Goal: Contribute content: Add original content to the website for others to see

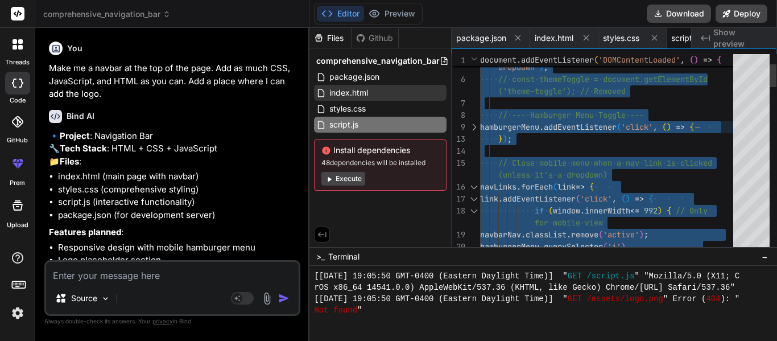
scroll to position [2379, 0]
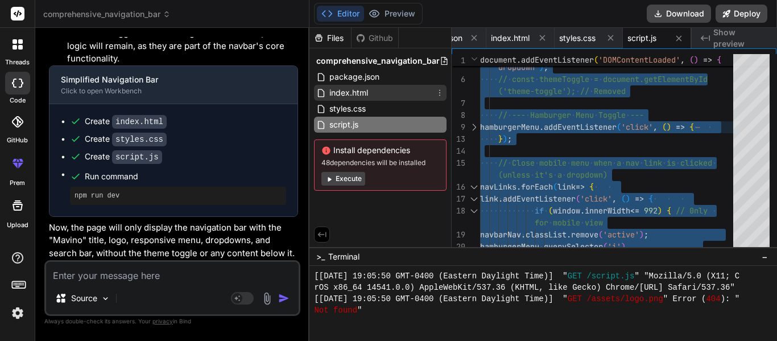
click at [391, 94] on div "index.html" at bounding box center [380, 93] width 133 height 16
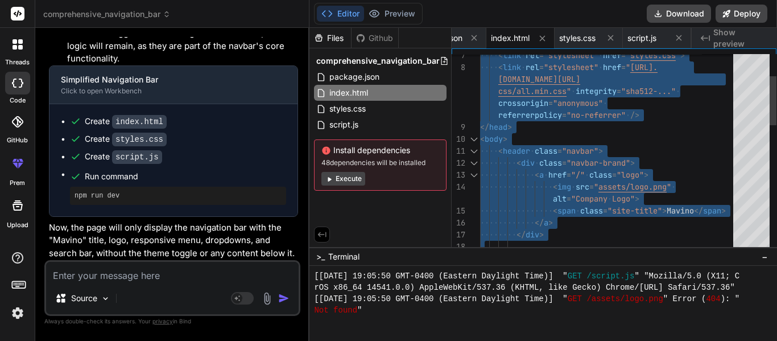
type textarea "</body> </html>"
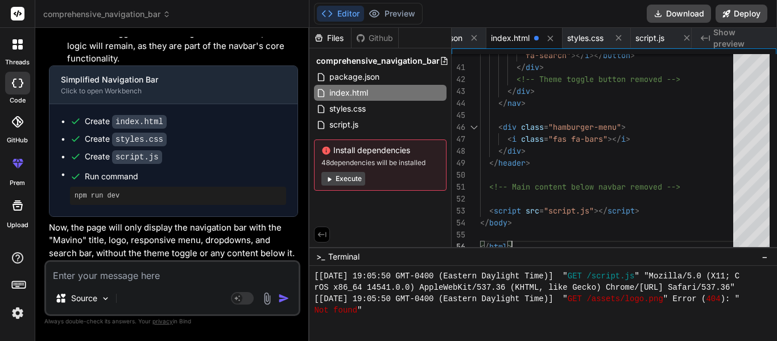
click at [106, 267] on textarea at bounding box center [172, 272] width 253 height 20
type textarea "A"
type textarea "x"
type textarea "Ad"
type textarea "x"
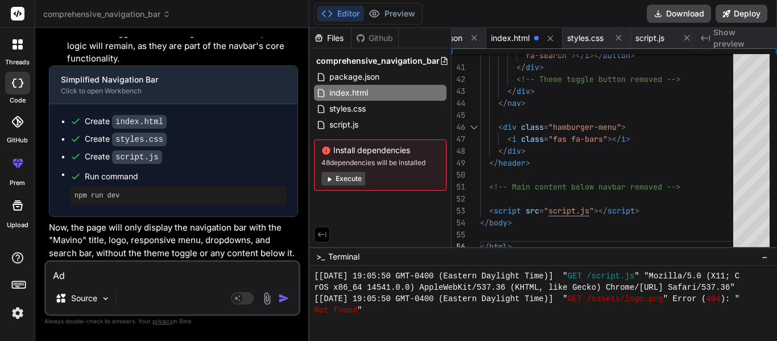
type textarea "Add"
type textarea "x"
type textarea "Add"
type textarea "x"
type textarea "Add a"
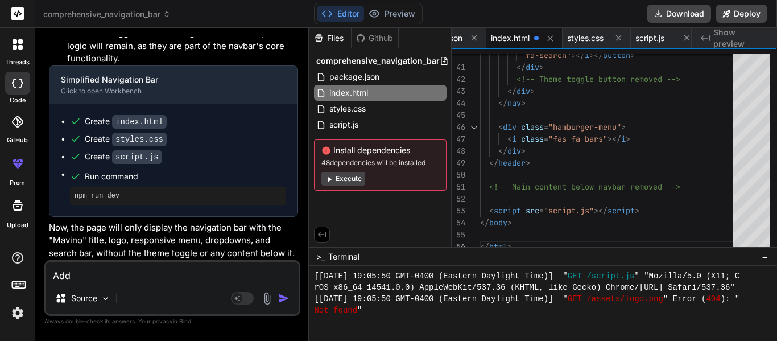
type textarea "x"
type textarea "Add al"
type textarea "x"
type textarea "Add all"
type textarea "x"
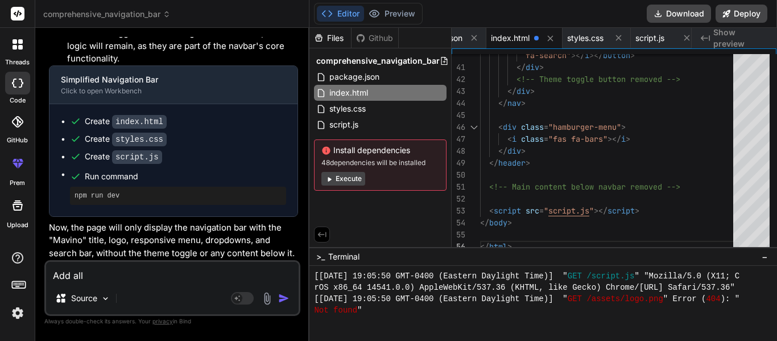
type textarea "Add all"
type textarea "x"
type textarea "Add all"
type textarea "x"
type textarea "Add all t"
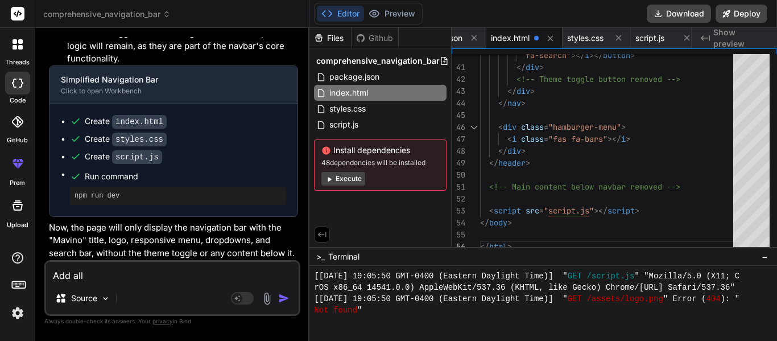
type textarea "x"
type textarea "Add all th"
type textarea "x"
type textarea "Add all the"
type textarea "x"
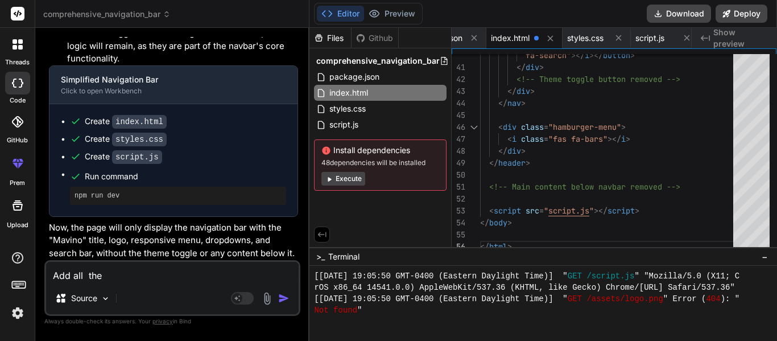
type textarea "Add all the"
type textarea "x"
type textarea "Add all the p"
type textarea "x"
type textarea "Add all the pa"
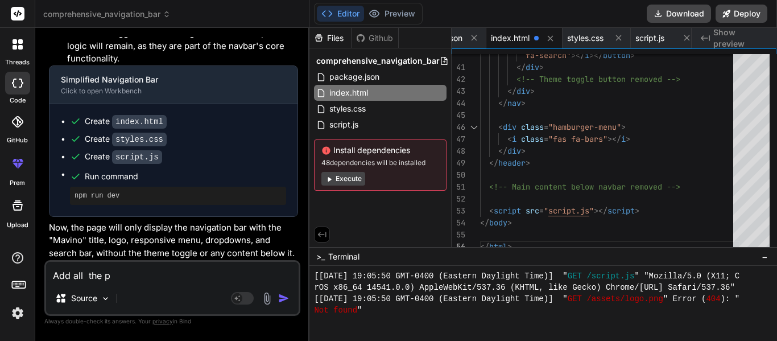
type textarea "x"
type textarea "Add all the pag"
type textarea "x"
type textarea "Add all the page"
type textarea "x"
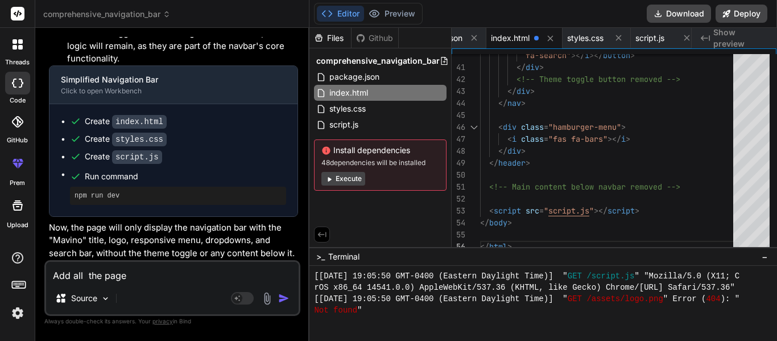
type textarea "Add all the pages"
type textarea "x"
type textarea "Add all the pages"
type textarea "x"
type textarea "Add all the pages f"
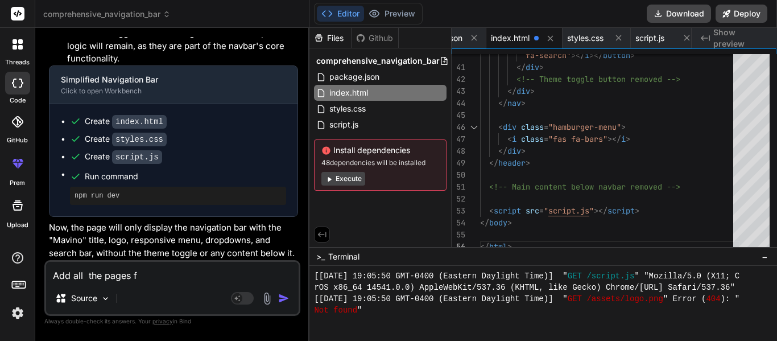
type textarea "x"
type textarea "Add all the pages fo"
type textarea "x"
type textarea "Add all the pages for"
type textarea "x"
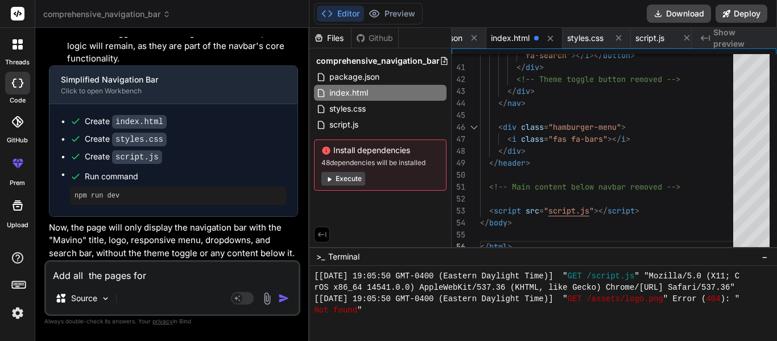
type textarea "Add all the pages for"
type textarea "x"
type textarea "Add all the pages for e"
type textarea "x"
type textarea "Add all the pages for ea"
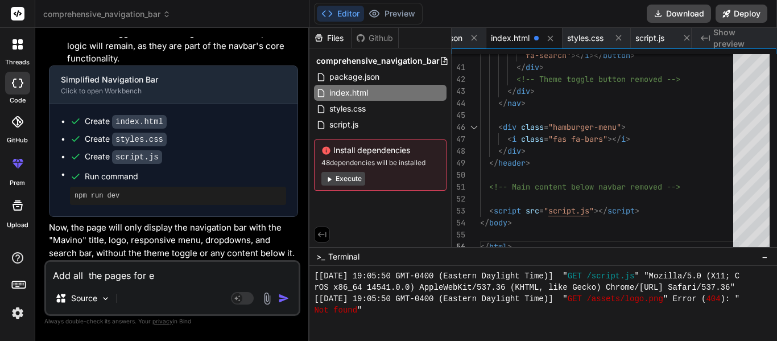
type textarea "x"
type textarea "Add all the pages for eac"
type textarea "x"
type textarea "Add all the pages for each"
type textarea "x"
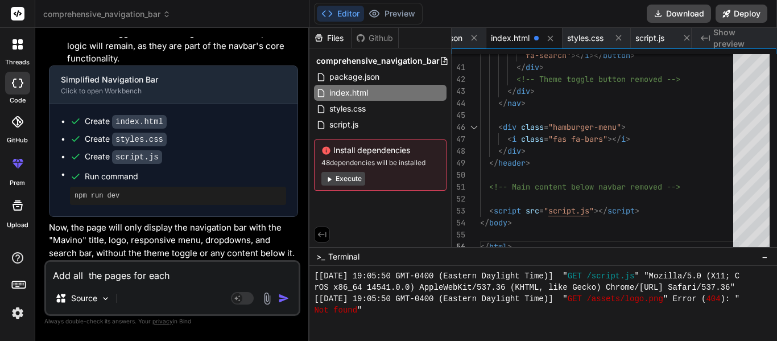
type textarea "Add all the pages for each"
type textarea "x"
type textarea "Add all the pages for each o"
type textarea "x"
type textarea "Add all the pages for each of"
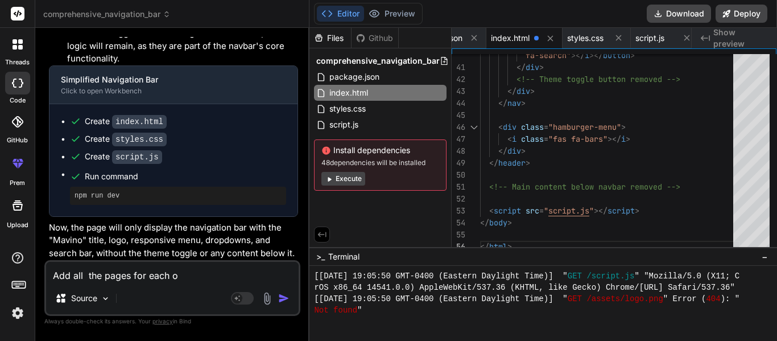
type textarea "x"
type textarea "Add all the pages for each of"
type textarea "x"
type textarea "Add all the pages for each of t"
type textarea "x"
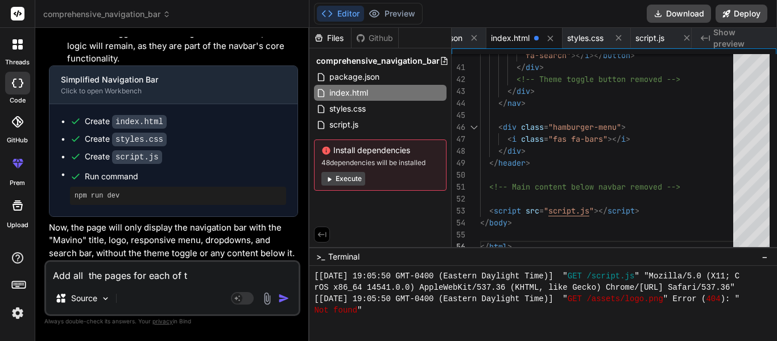
type textarea "Add all the pages for each of th"
type textarea "x"
type textarea "Add all the pages for each of the"
type textarea "x"
type textarea "Add all the pages for each of the"
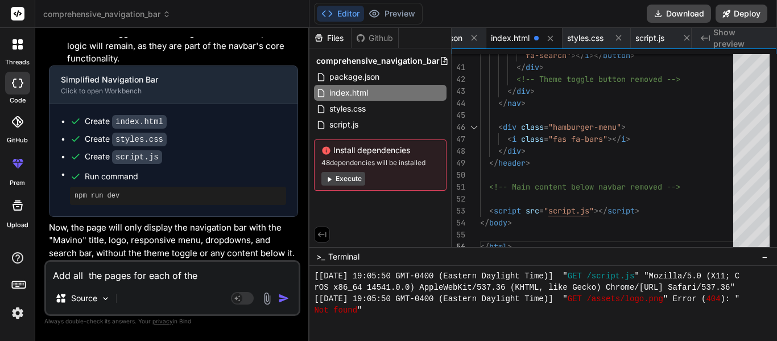
type textarea "x"
type textarea "Add all the pages for each of the"
type textarea "x"
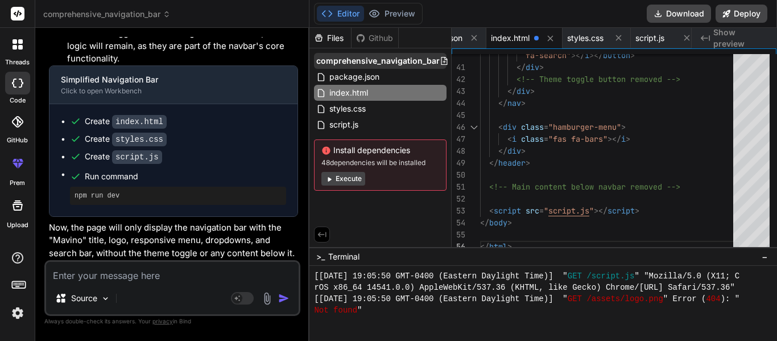
click at [442, 60] on icon at bounding box center [445, 61] width 6 height 8
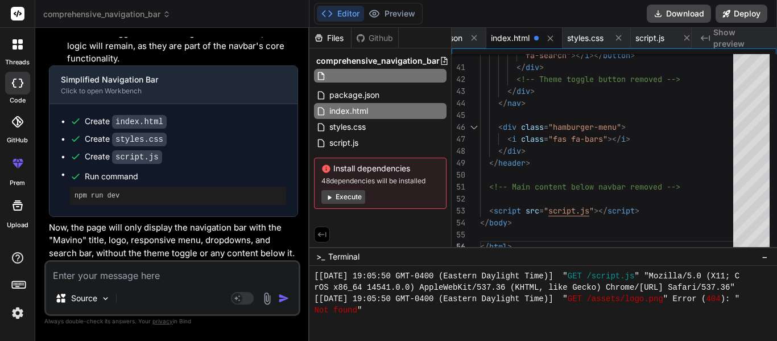
click at [419, 208] on div "Install dependencies 48 dependencies will be installed Execute" at bounding box center [380, 183] width 133 height 51
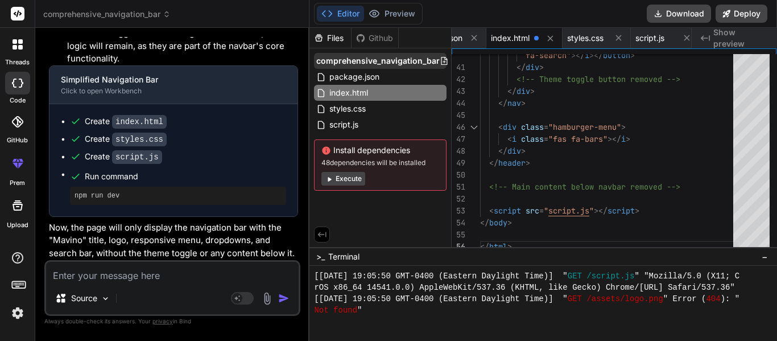
scroll to position [0, 36]
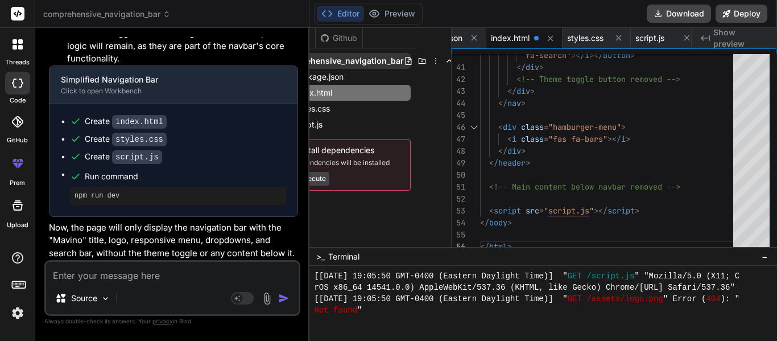
click at [434, 61] on icon at bounding box center [435, 60] width 9 height 9
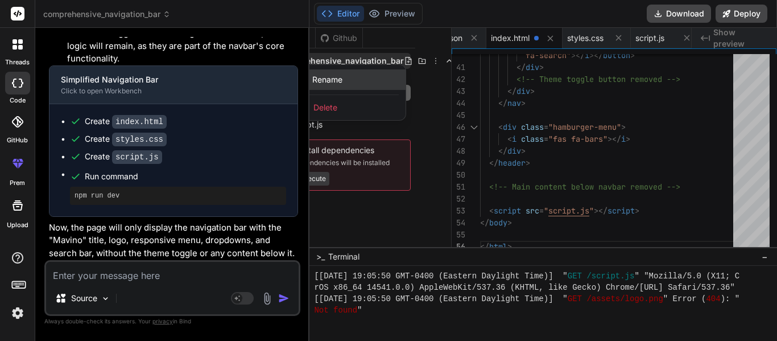
click at [335, 88] on div "Rename" at bounding box center [349, 79] width 114 height 20
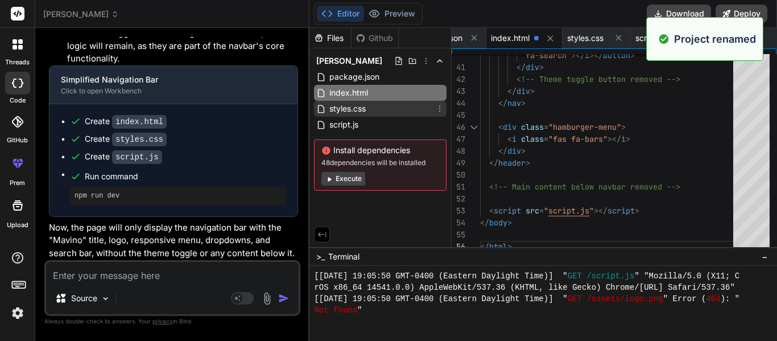
scroll to position [0, 0]
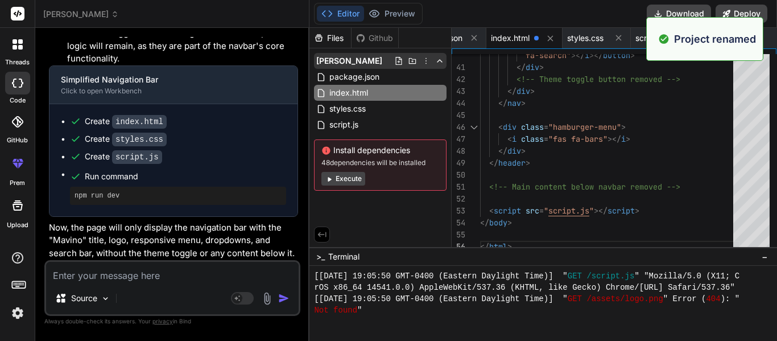
click at [413, 61] on icon at bounding box center [412, 61] width 7 height 6
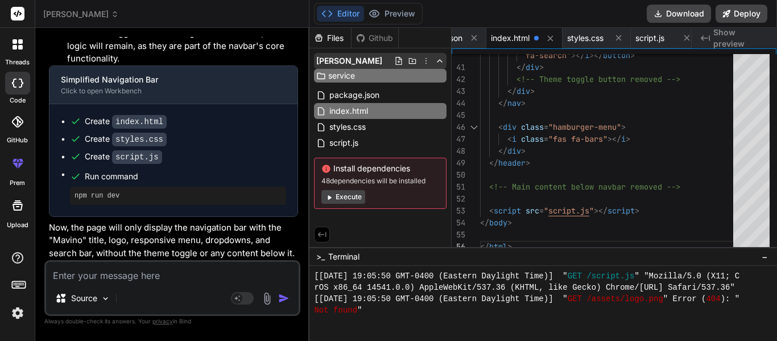
type input "services"
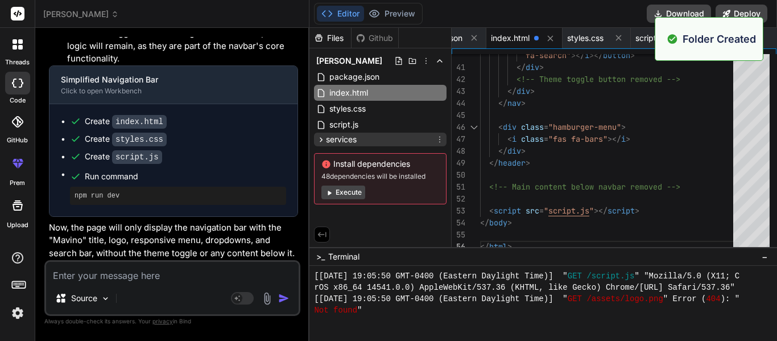
click at [378, 137] on div "services" at bounding box center [380, 140] width 133 height 14
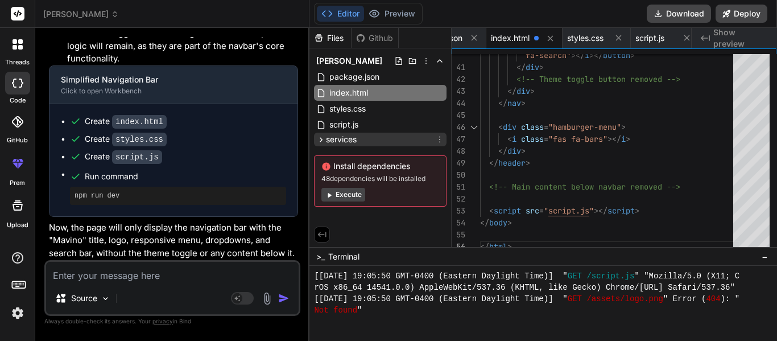
click at [441, 142] on icon at bounding box center [439, 139] width 9 height 9
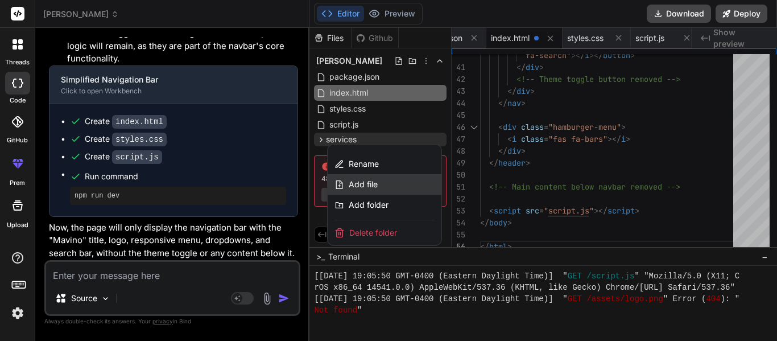
click at [384, 183] on div "Add file" at bounding box center [385, 184] width 114 height 20
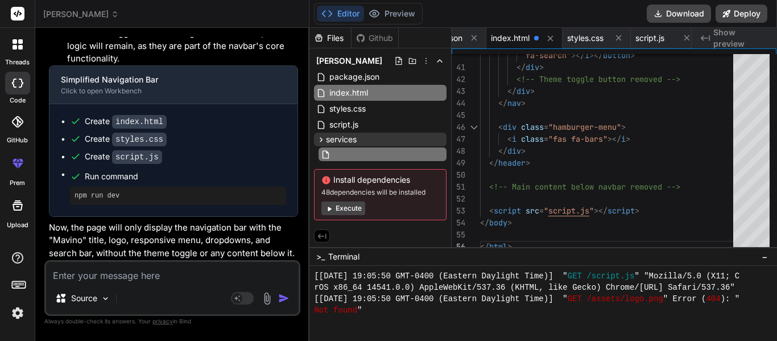
scroll to position [0, 3]
type input "logo-design"
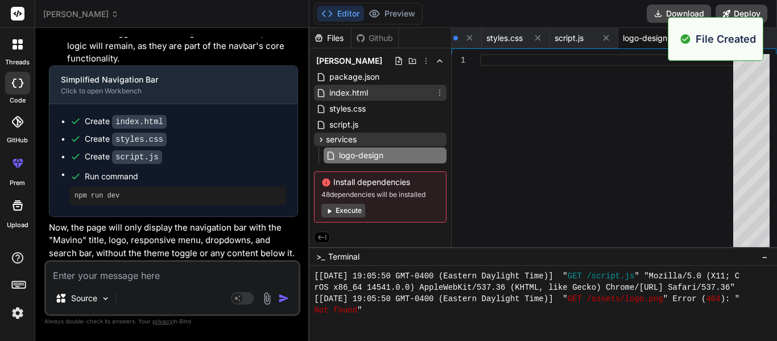
click at [371, 92] on div "index.html" at bounding box center [380, 93] width 133 height 16
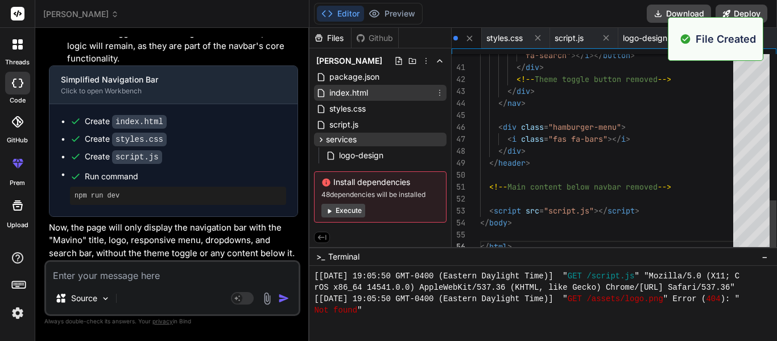
scroll to position [0, 79]
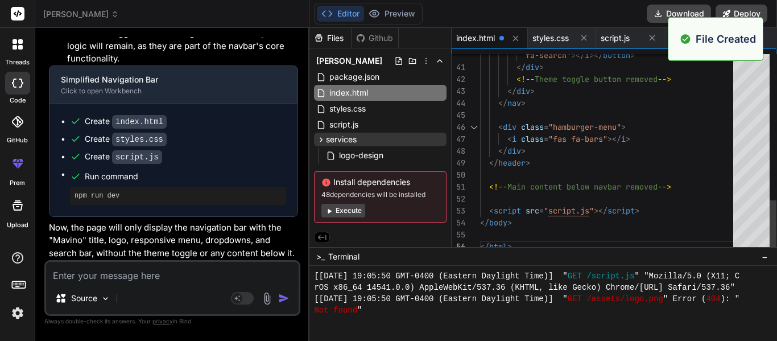
type textarea "<!DOCTYPE html> <html lang="en"> <head> <meta charset="UTF-8"> <meta name="view…"
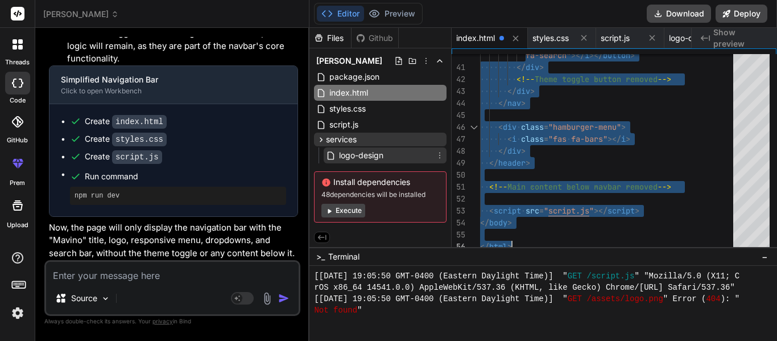
click at [350, 156] on span "logo-design" at bounding box center [361, 156] width 47 height 14
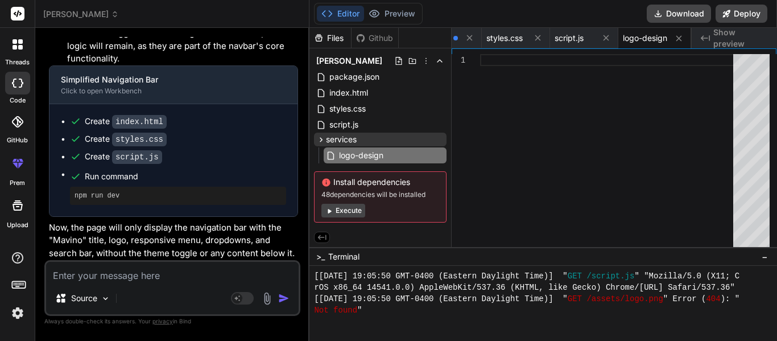
click at [579, 114] on div at bounding box center [610, 153] width 260 height 199
type textarea "</body> </html>"
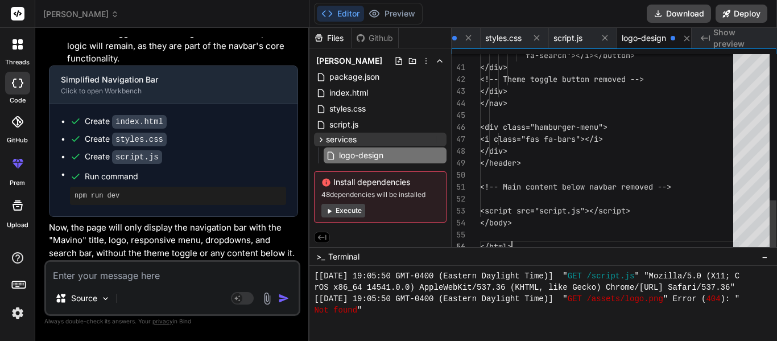
scroll to position [0, 135]
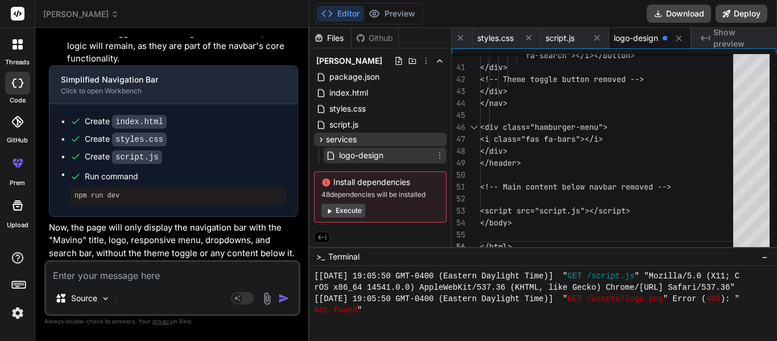
click at [443, 157] on div "logo-design" at bounding box center [385, 155] width 123 height 16
click at [439, 155] on icon at bounding box center [439, 155] width 9 height 9
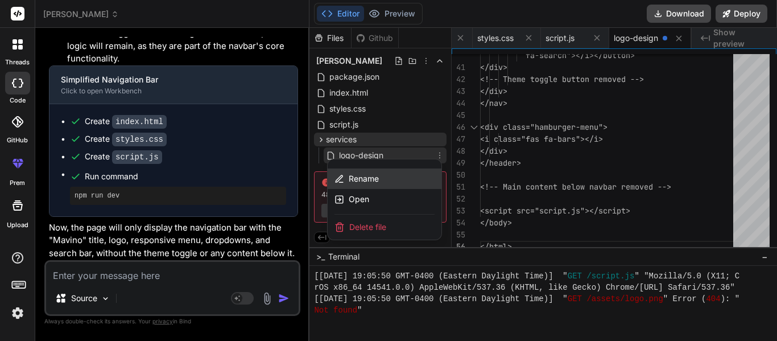
click at [381, 176] on div "Rename" at bounding box center [385, 178] width 114 height 20
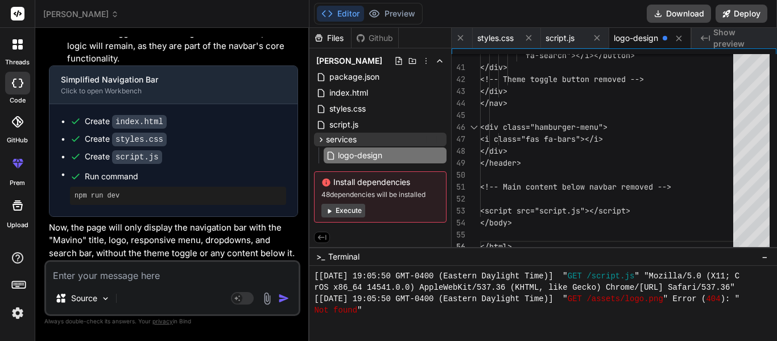
scroll to position [0, 9]
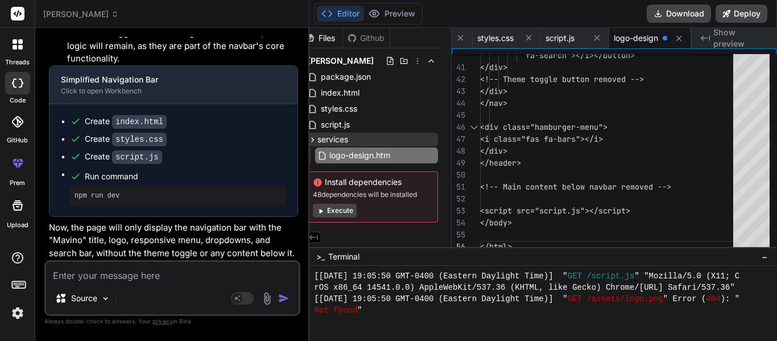
type input "logo-design.html"
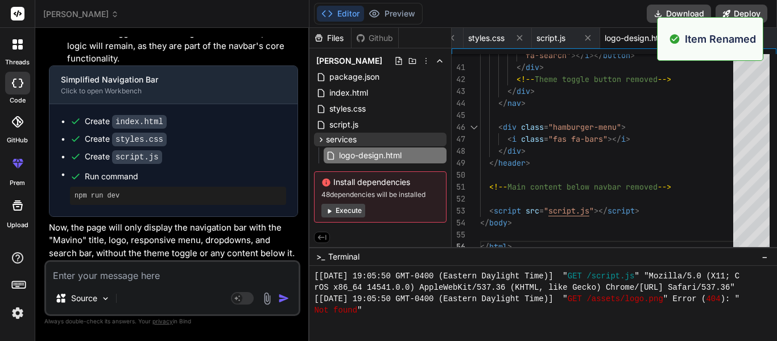
scroll to position [0, 0]
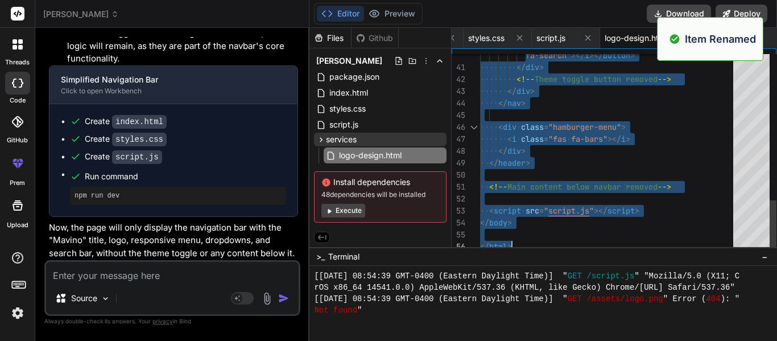
scroll to position [2504, 0]
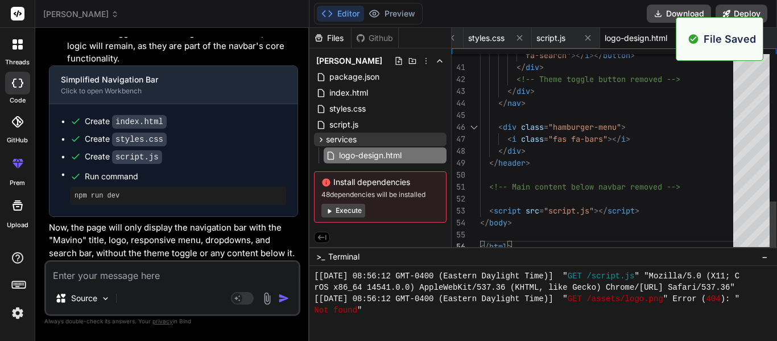
scroll to position [2755, 0]
click at [371, 89] on div "index.html" at bounding box center [380, 93] width 133 height 16
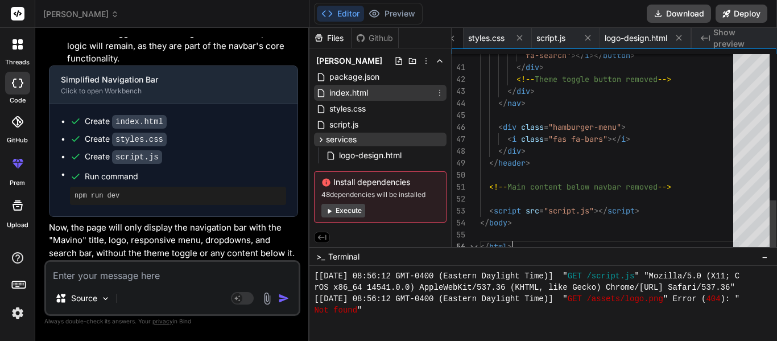
scroll to position [0, 79]
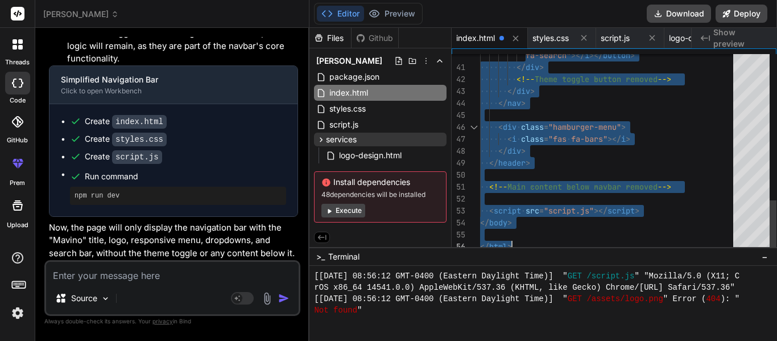
type textarea "<script src="script.js"></script> </body> </html>"
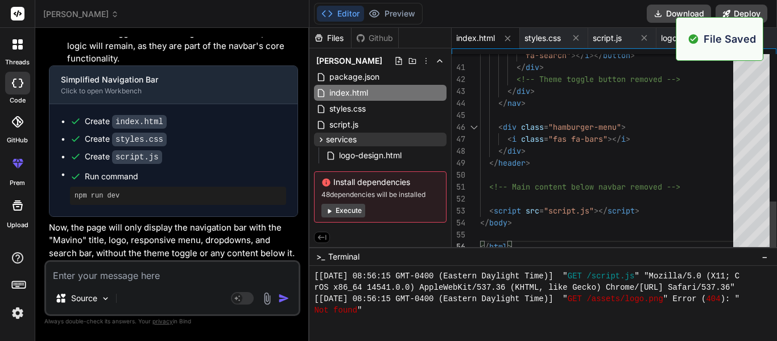
scroll to position [2880, 0]
click at [134, 274] on textarea at bounding box center [172, 272] width 253 height 20
type textarea "C"
type textarea "x"
type textarea "Co"
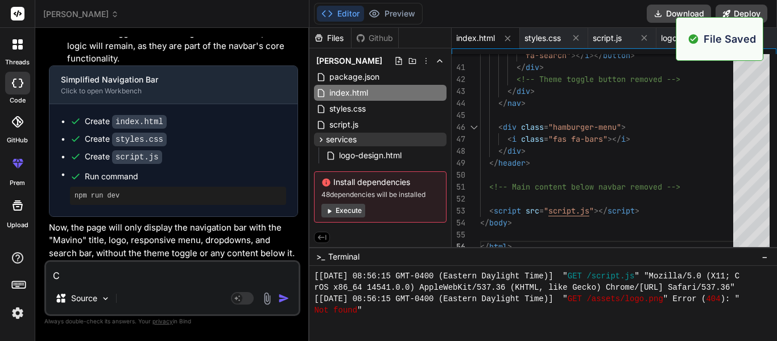
type textarea "x"
type textarea "Con"
type textarea "x"
type textarea "Conn"
type textarea "x"
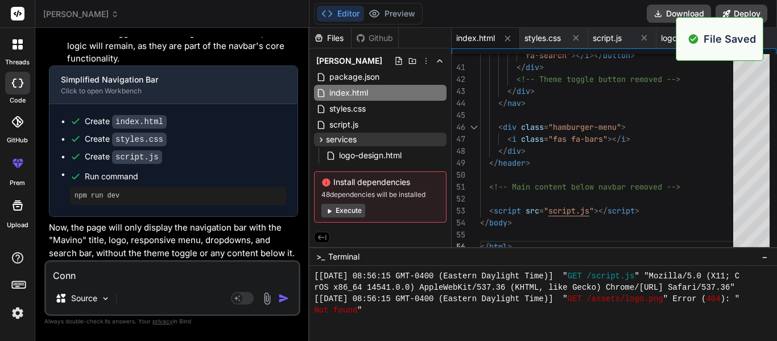
type textarea "Conne"
type textarea "x"
type textarea "Connec"
type textarea "x"
type textarea "Connect"
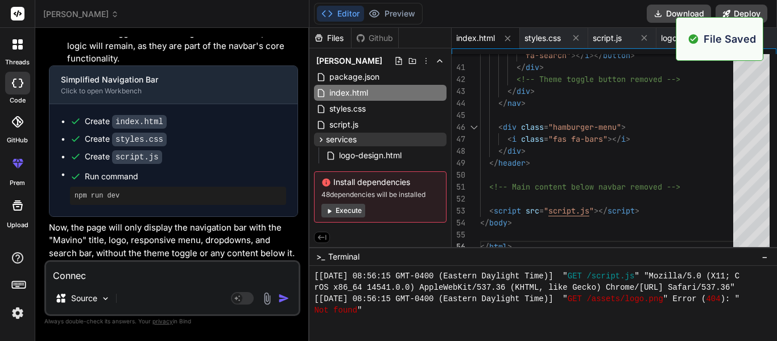
type textarea "x"
type textarea "Connect"
type textarea "x"
type textarea "Connect t"
type textarea "x"
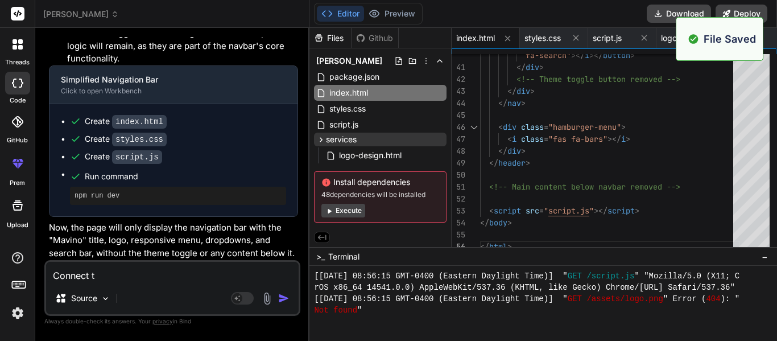
type textarea "Connect th"
type textarea "x"
type textarea "Connect the"
type textarea "x"
type textarea "Connect the"
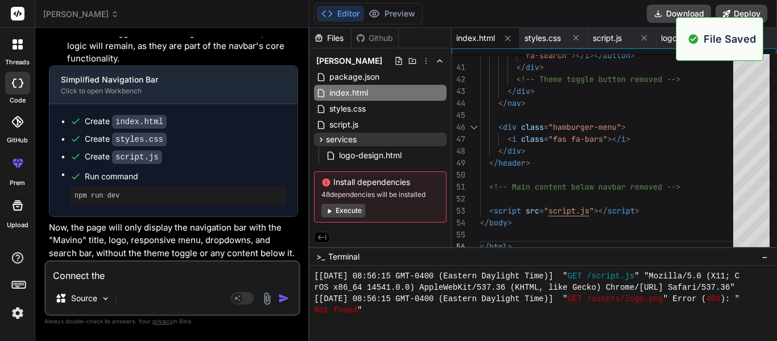
type textarea "x"
type textarea "Connect the l"
type textarea "x"
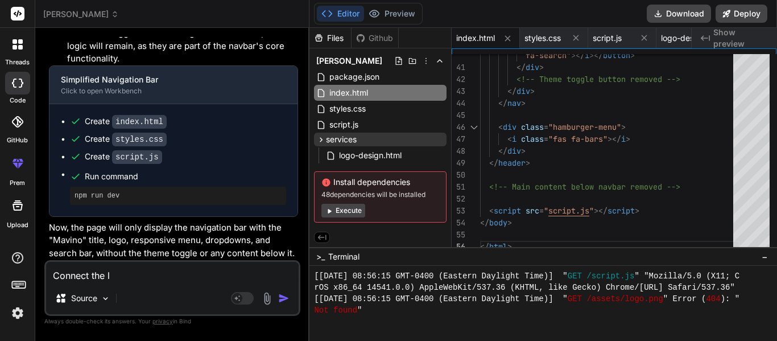
type textarea "Connect the lo"
type textarea "x"
type textarea "Connect the log"
type textarea "x"
type textarea "Connect the logo"
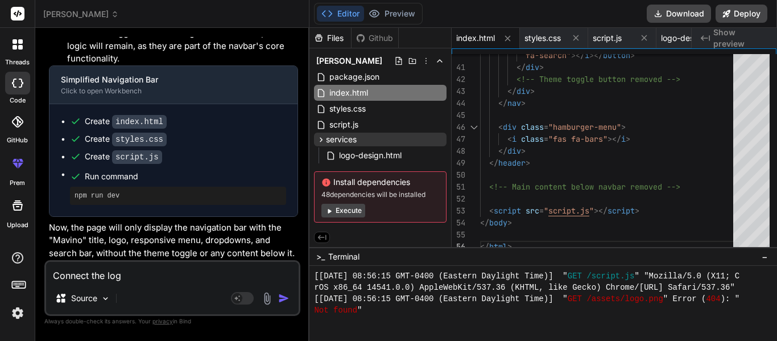
type textarea "x"
type textarea "Connect the logo-"
type textarea "x"
type textarea "Connect the logo-d"
type textarea "x"
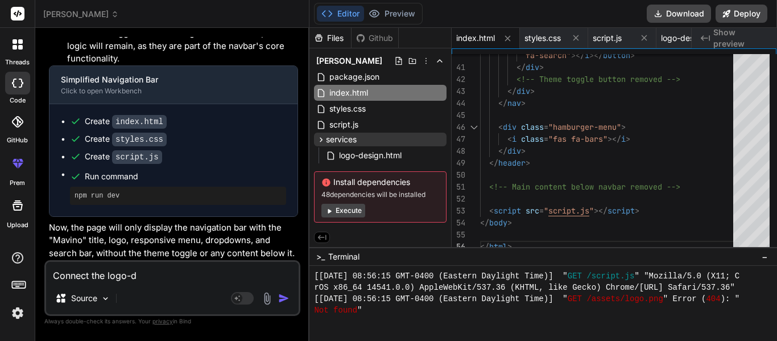
type textarea "Connect the logo-de"
type textarea "x"
type textarea "Connect the logo-des"
type textarea "x"
type textarea "Connect the logo-desi"
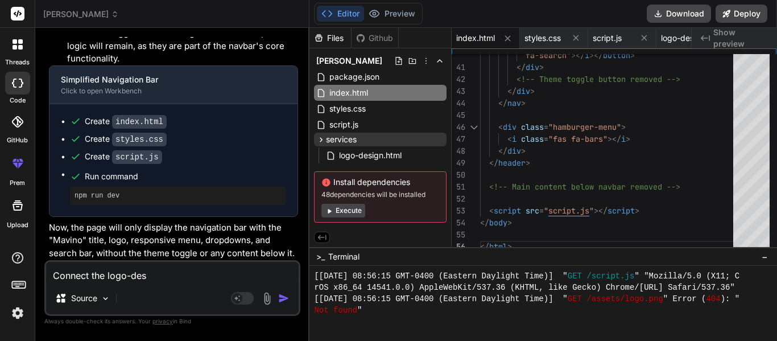
type textarea "x"
type textarea "Connect the logo-desig"
type textarea "x"
type textarea "Connect the logo-design"
type textarea "x"
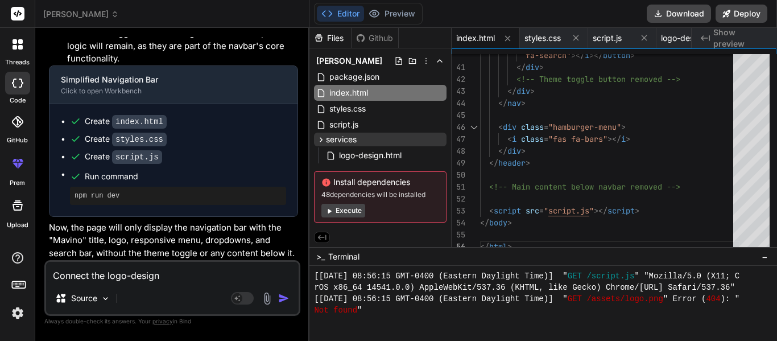
type textarea "Connect the logo-design."
type textarea "x"
type textarea "Connect the logo-design.h"
type textarea "x"
type textarea "Connect the [DOMAIN_NAME]"
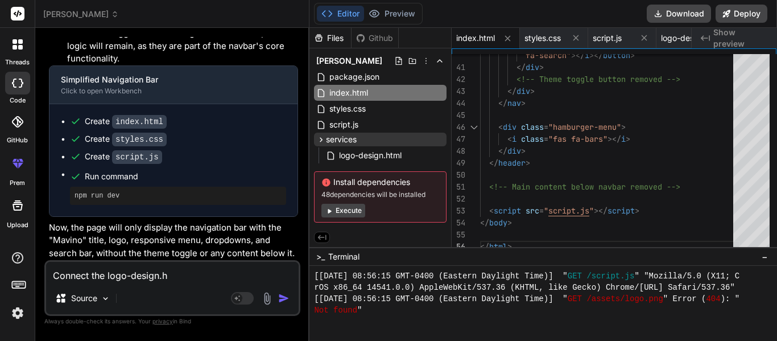
type textarea "x"
type textarea "Connect the logo-design.htm"
type textarea "x"
type textarea "Connect the logo-design.html"
type textarea "x"
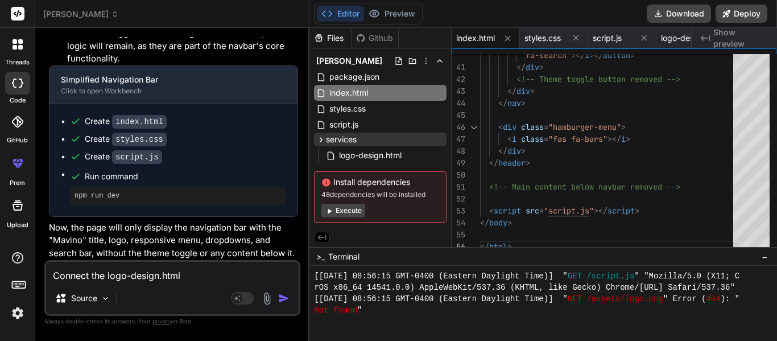
type textarea "Connect the logo-design.html"
type textarea "x"
type textarea "Connect the logo-design.html t"
type textarea "x"
type textarea "Connect the logo-design.html to"
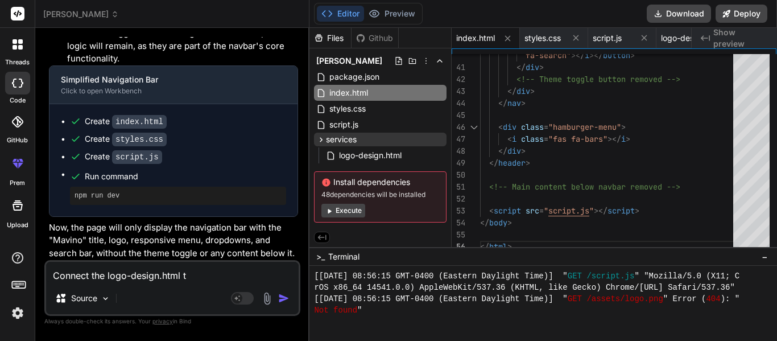
type textarea "x"
type textarea "Connect the logo-design.html to"
type textarea "x"
type textarea "Connect the logo-design.html to t"
type textarea "x"
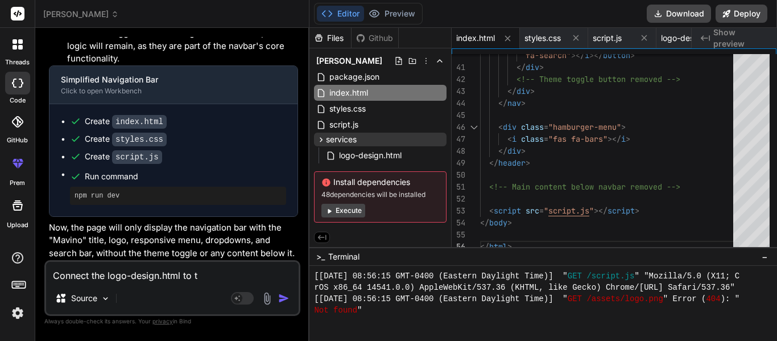
type textarea "Connect the logo-design.html to th"
type textarea "x"
type textarea "Connect the logo-design.html to the"
type textarea "x"
type textarea "Connect the logo-design.html to the"
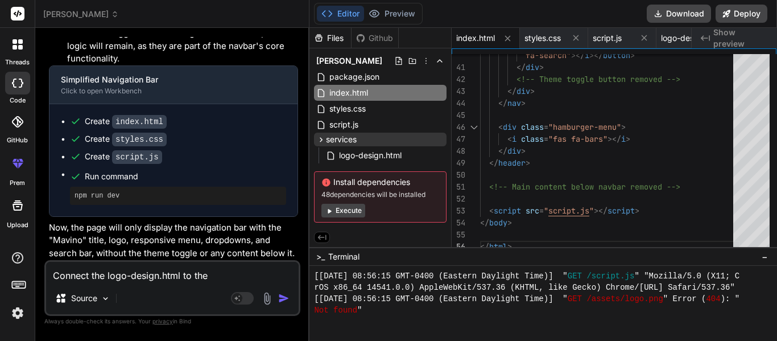
type textarea "x"
type textarea "Connect the logo-design.html to the s"
type textarea "x"
type textarea "Connect the logo-design.html to the st"
type textarea "x"
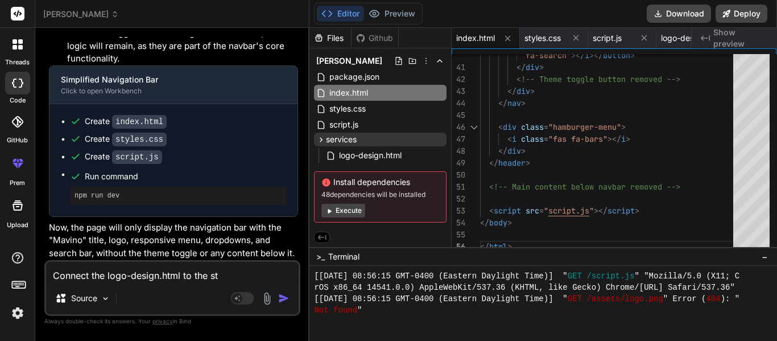
type textarea "Connect the logo-design.html to the sty"
type textarea "x"
type textarea "Connect the logo-design.html to the styl"
type textarea "x"
type textarea "Connect the logo-design.html to the style"
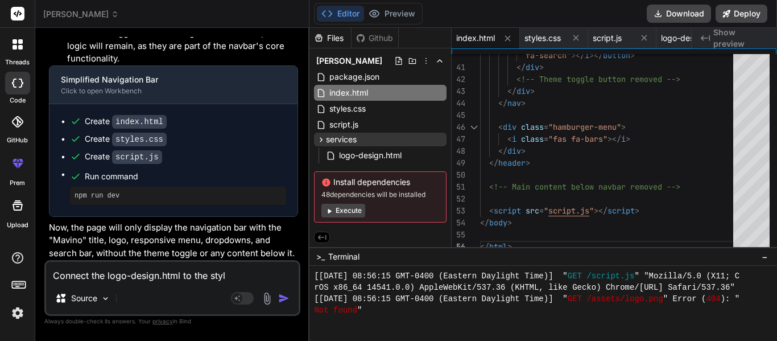
type textarea "x"
type textarea "Connect the logo-design.html to the styles"
type textarea "x"
type textarea "Connect the logo-design.html to the styless"
type textarea "x"
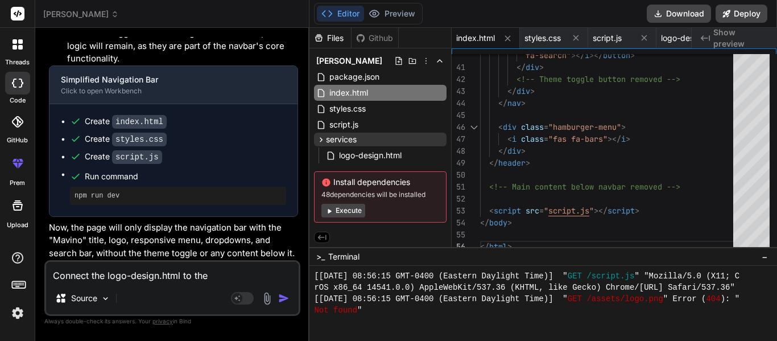
type textarea "Connect the logo-design.html to the styles."
type textarea "x"
type textarea "Connect the logo-design.html to the styles.c"
type textarea "x"
type textarea "Connect the logo-design.html to the styles.cs"
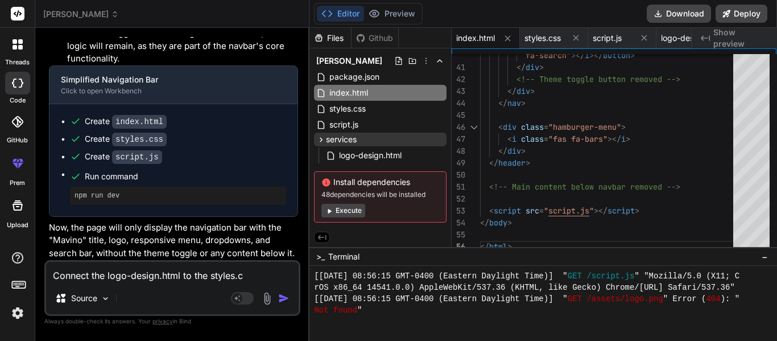
type textarea "x"
type textarea "Connect the logo-design.html to the styles.css"
type textarea "x"
type textarea "Connect the logo-design.html to the styles.css"
type textarea "x"
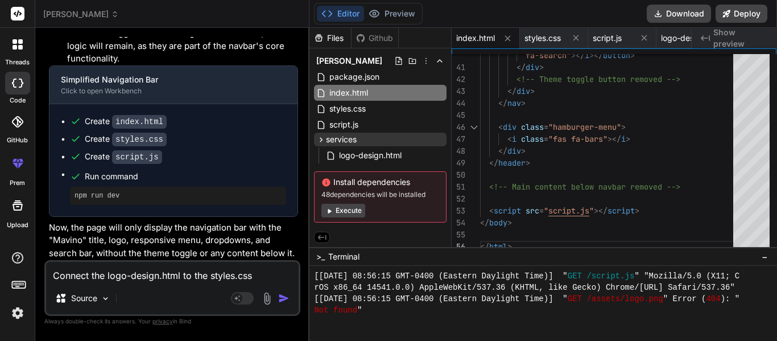
type textarea "Connect the logo-design.html to the styles.css a"
type textarea "x"
type textarea "Connect the logo-design.html to the styles.css an"
type textarea "x"
type textarea "Connect the logo-design.html to the styles.css and"
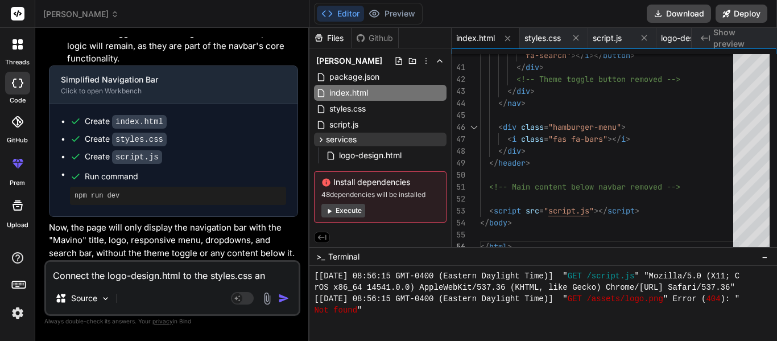
type textarea "x"
type textarea "Connect the logo-design.html to the styles.css and"
type textarea "x"
type textarea "Connect the logo-design.html to the styles.css and s"
type textarea "x"
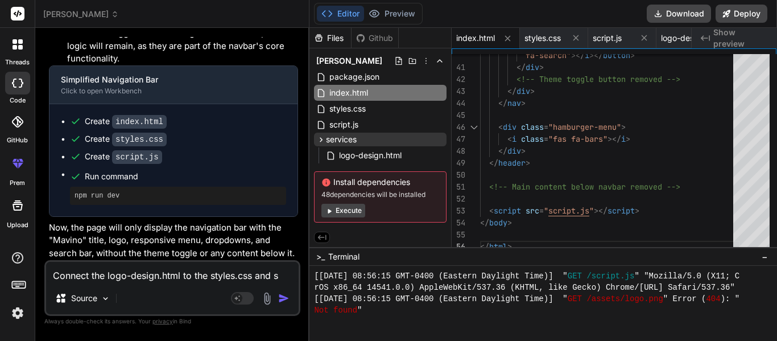
type textarea "Connect the logo-design.html to the styles.css and sc"
type textarea "x"
type textarea "Connect the logo-design.html to the styles.css and scr"
type textarea "x"
type textarea "Connect the logo-design.html to the styles.css and scri"
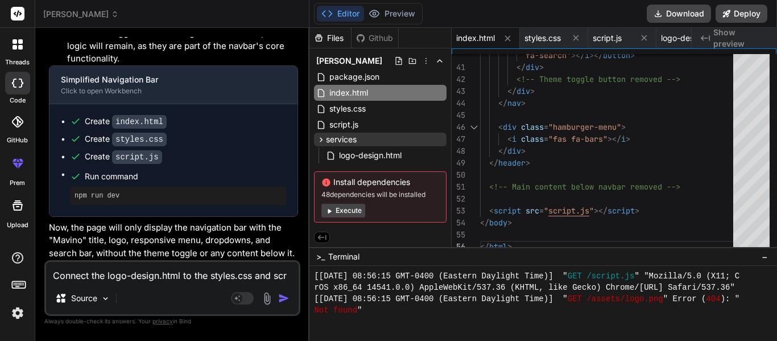
type textarea "x"
type textarea "Connect the logo-design.html to the styles.css and scrip"
type textarea "x"
type textarea "Connect the logo-design.html to the styles.css and script"
type textarea "x"
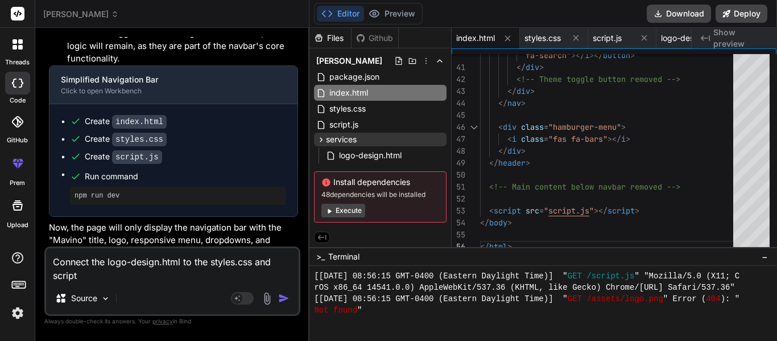
type textarea "Connect the logo-design.html to the styles.css and script."
type textarea "x"
type textarea "Connect the logo-design.html to the styles.css and script.j"
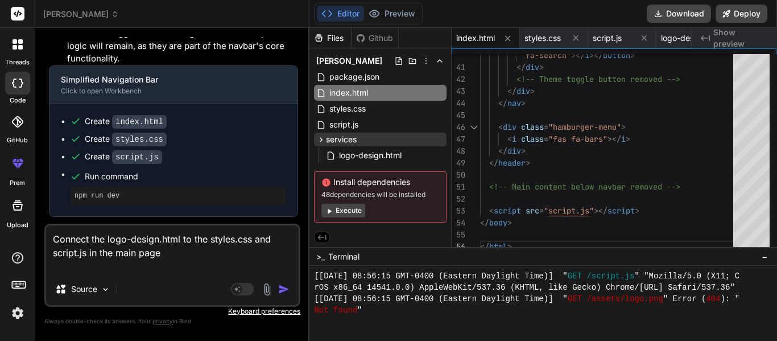
scroll to position [2831, 0]
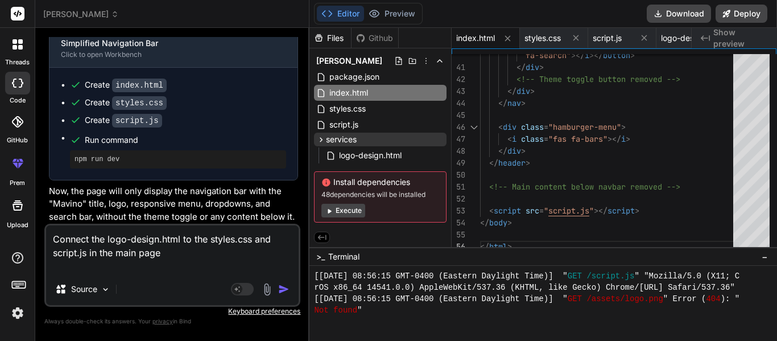
click at [194, 251] on textarea "Connect the logo-design.html to the styles.css and script.js in the main page" at bounding box center [172, 249] width 253 height 48
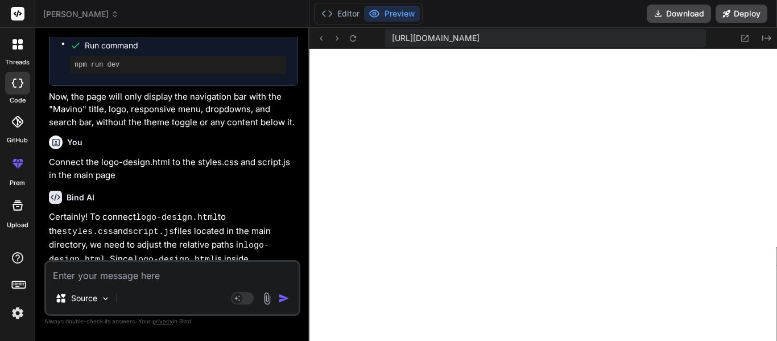
scroll to position [3209, 0]
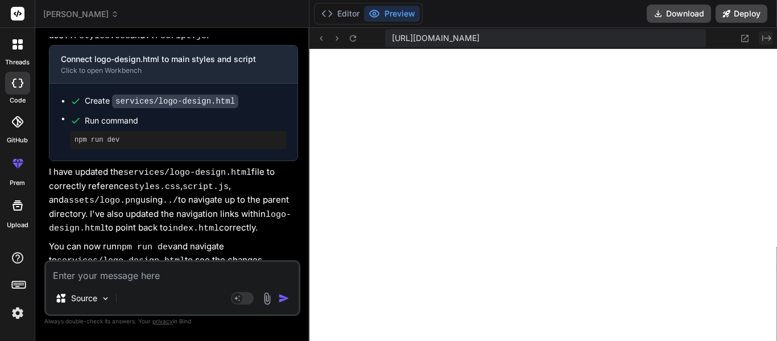
click at [769, 39] on icon "Created with Pixso." at bounding box center [767, 38] width 9 height 9
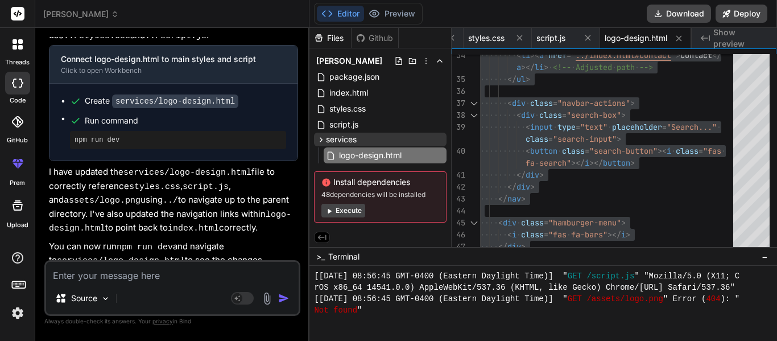
click at [101, 273] on textarea at bounding box center [172, 272] width 253 height 20
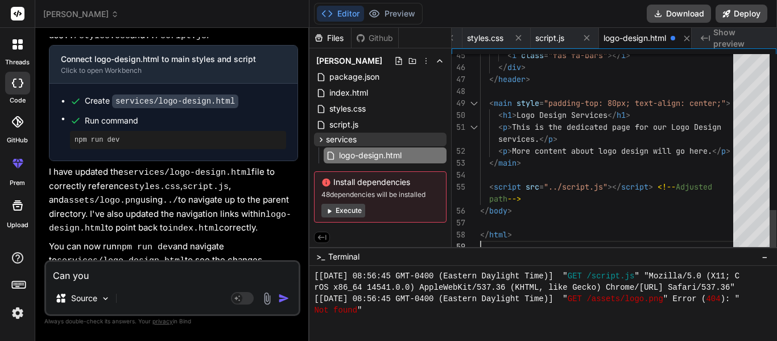
scroll to position [0, 145]
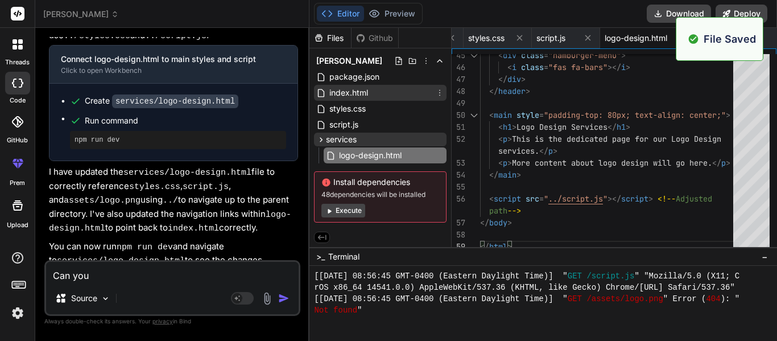
click at [382, 96] on div "index.html" at bounding box center [380, 93] width 133 height 16
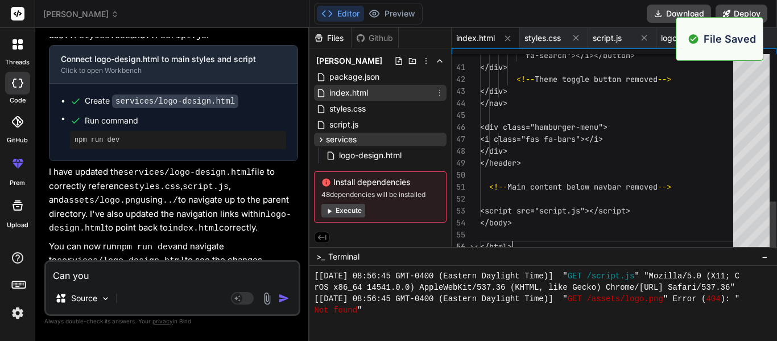
scroll to position [3597, 0]
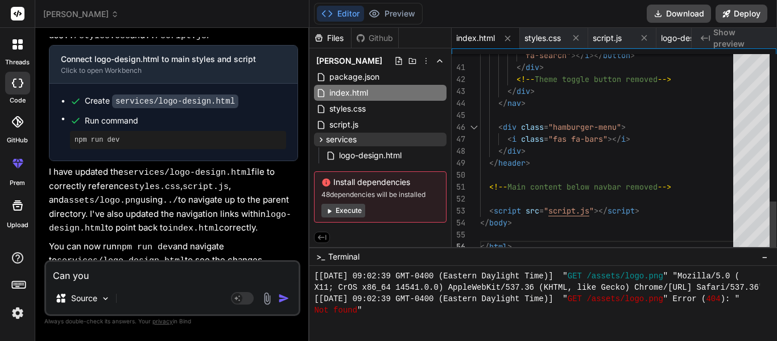
click at [61, 274] on textarea "Can you" at bounding box center [172, 272] width 253 height 20
click at [124, 281] on textarea "Can you" at bounding box center [172, 272] width 253 height 20
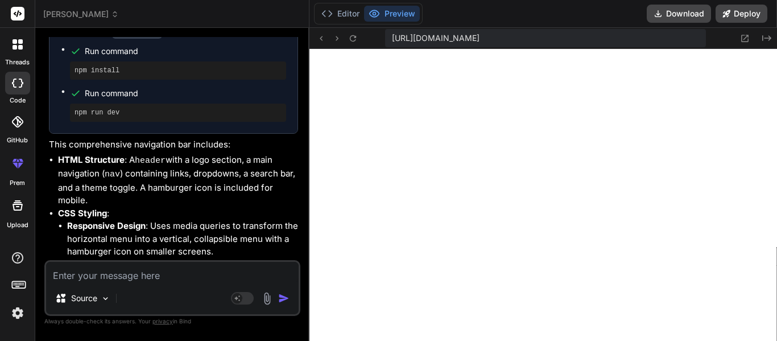
scroll to position [423, 0]
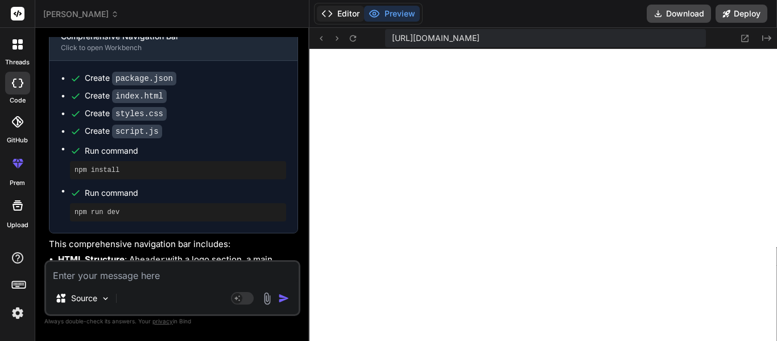
click at [358, 17] on button "Editor" at bounding box center [340, 14] width 47 height 16
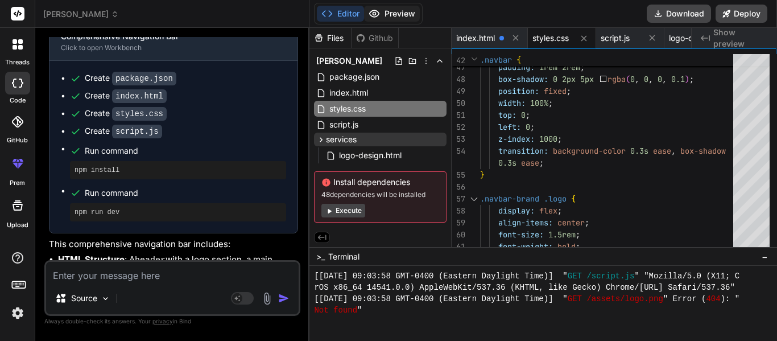
click at [390, 14] on button "Preview" at bounding box center [392, 14] width 56 height 16
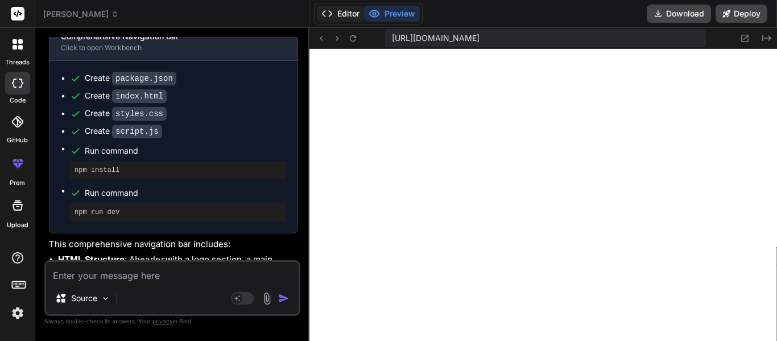
click at [347, 14] on button "Editor" at bounding box center [340, 14] width 47 height 16
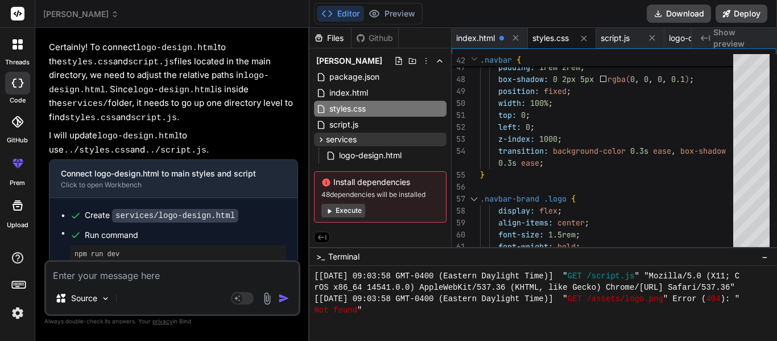
scroll to position [3780, 0]
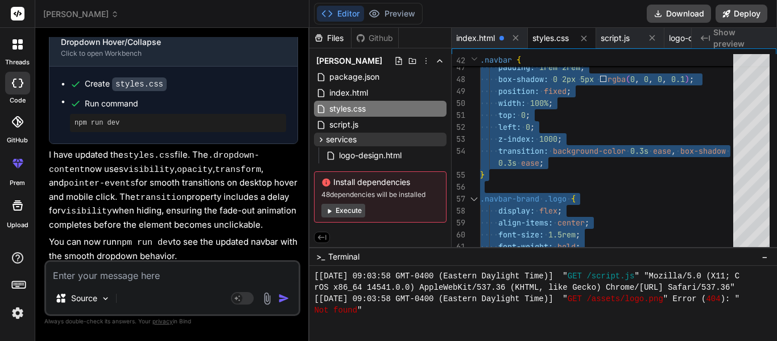
click at [146, 270] on textarea at bounding box center [172, 272] width 253 height 20
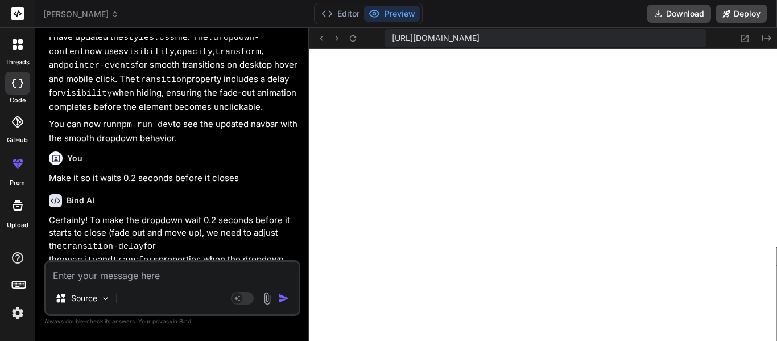
scroll to position [4644, 0]
click at [771, 39] on icon at bounding box center [767, 38] width 9 height 6
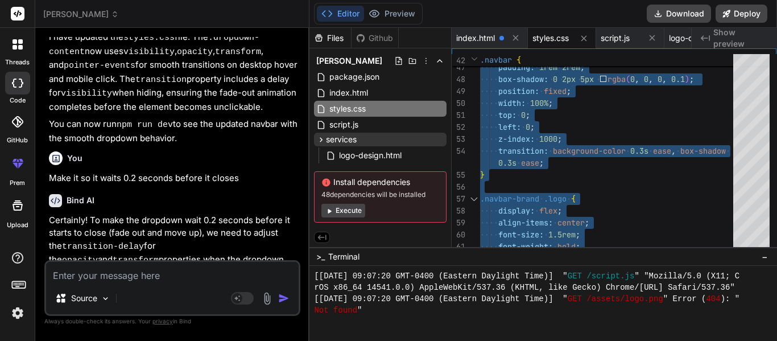
scroll to position [4188, 0]
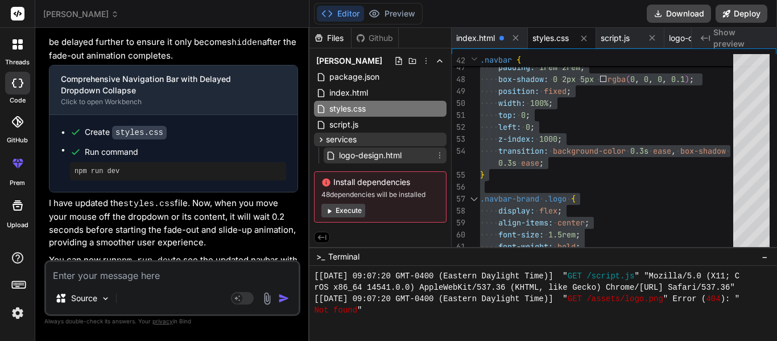
click at [405, 158] on div "logo-design.html" at bounding box center [385, 155] width 123 height 16
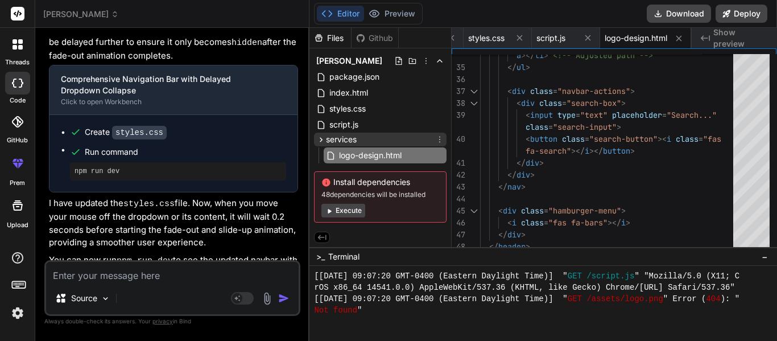
click at [437, 139] on icon at bounding box center [439, 139] width 9 height 9
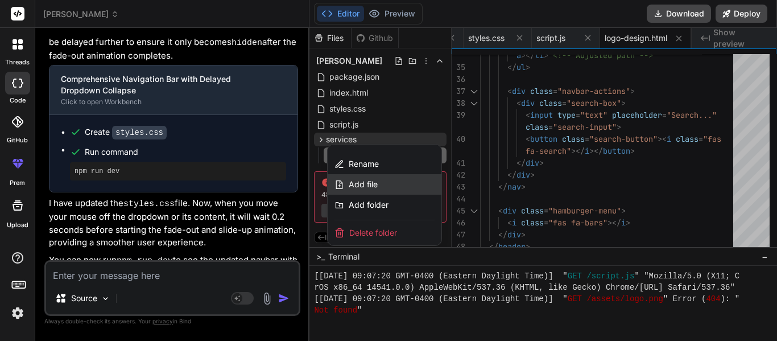
click at [385, 183] on div "Add file" at bounding box center [385, 184] width 114 height 20
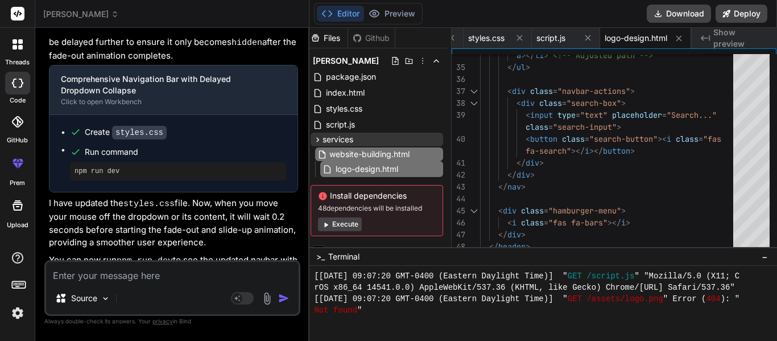
scroll to position [0, 0]
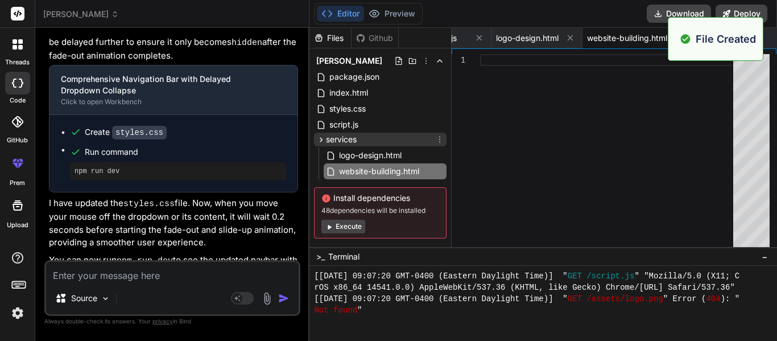
click at [437, 135] on icon at bounding box center [439, 139] width 9 height 9
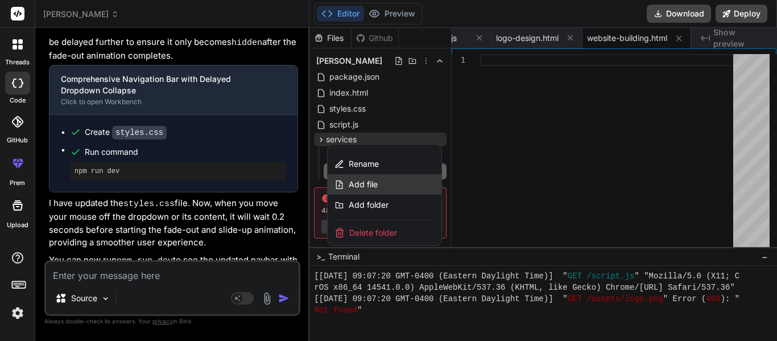
click at [385, 183] on div "Add file" at bounding box center [385, 184] width 114 height 20
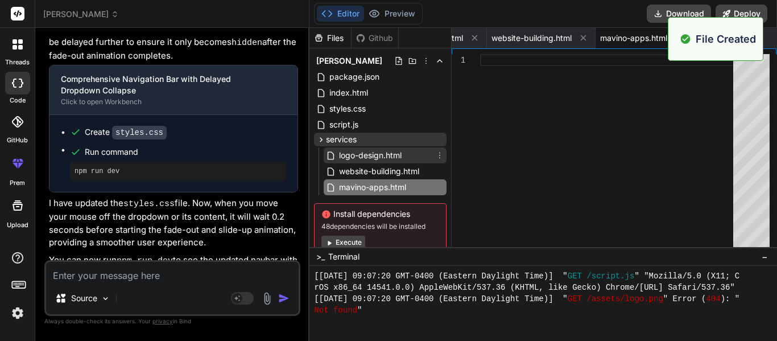
click at [403, 159] on span "logo-design.html" at bounding box center [370, 156] width 65 height 14
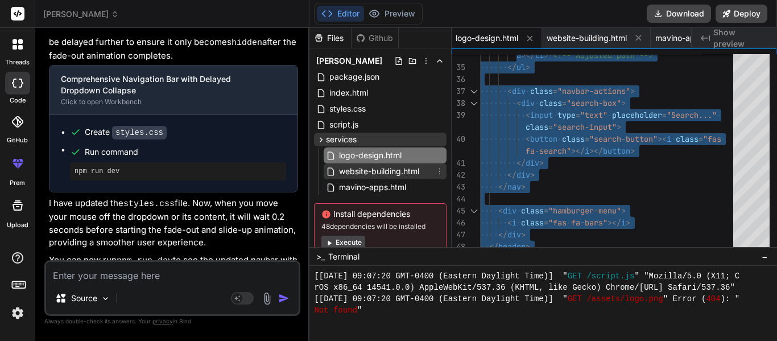
click at [394, 168] on span "website-building.html" at bounding box center [379, 171] width 83 height 14
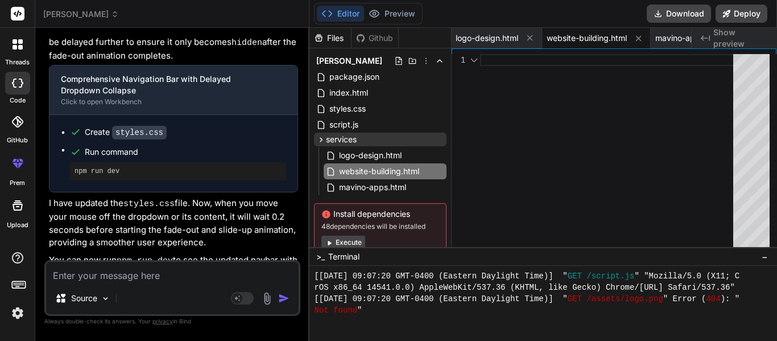
click at [545, 170] on div at bounding box center [610, 153] width 260 height 199
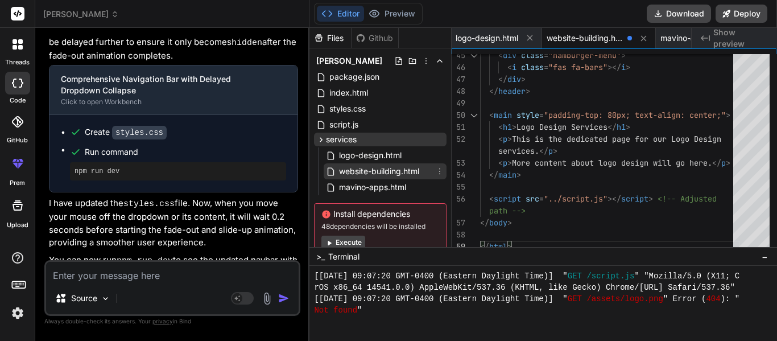
click at [376, 176] on span "website-building.html" at bounding box center [379, 171] width 83 height 14
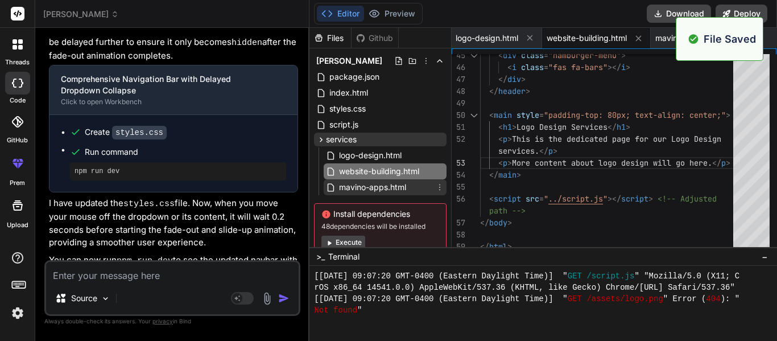
click at [364, 188] on span "mavino-apps.html" at bounding box center [372, 187] width 69 height 14
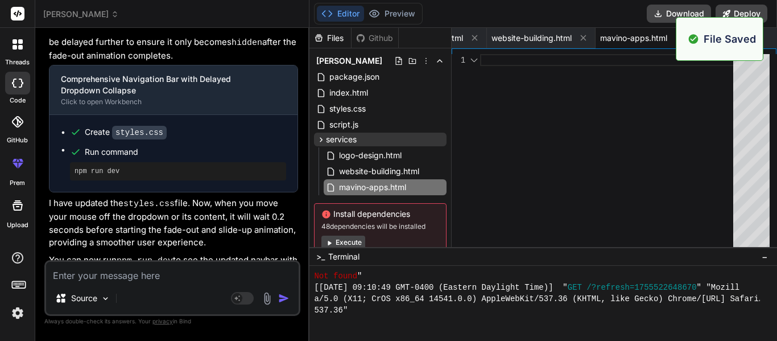
scroll to position [4769, 0]
click at [525, 176] on div at bounding box center [610, 153] width 260 height 199
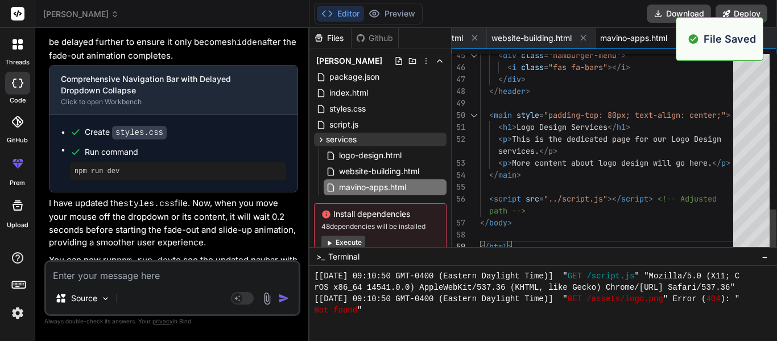
scroll to position [4895, 0]
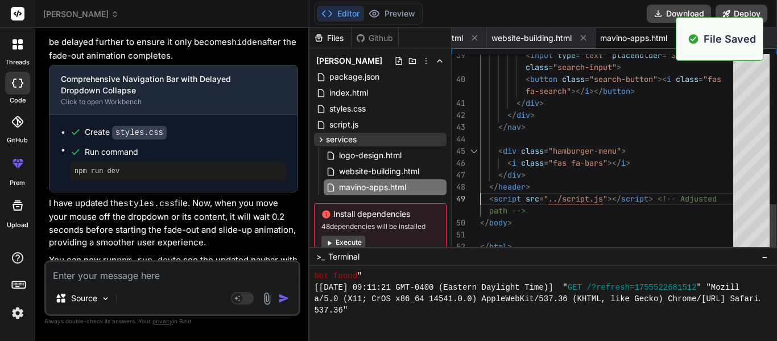
scroll to position [5020, 0]
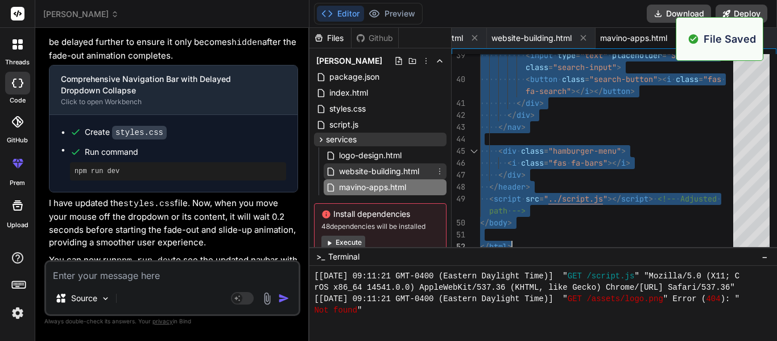
click at [369, 173] on span "website-building.html" at bounding box center [379, 171] width 83 height 14
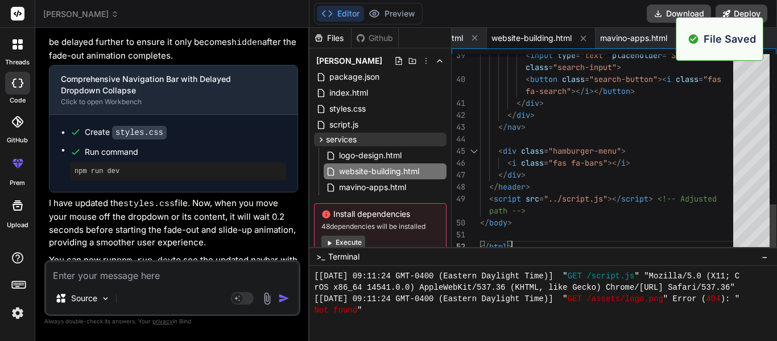
scroll to position [5145, 0]
click at [371, 150] on span "logo-design.html" at bounding box center [370, 156] width 65 height 14
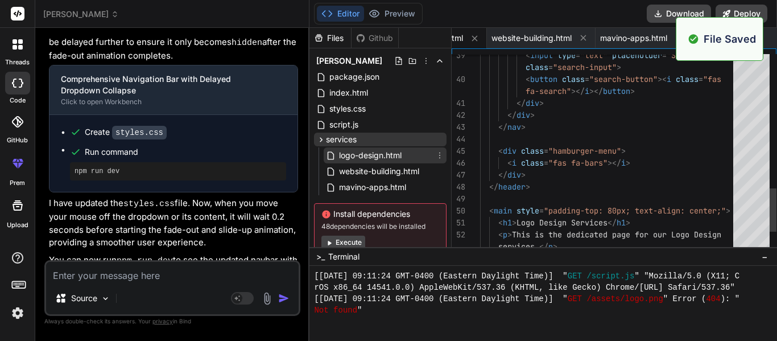
scroll to position [0, 292]
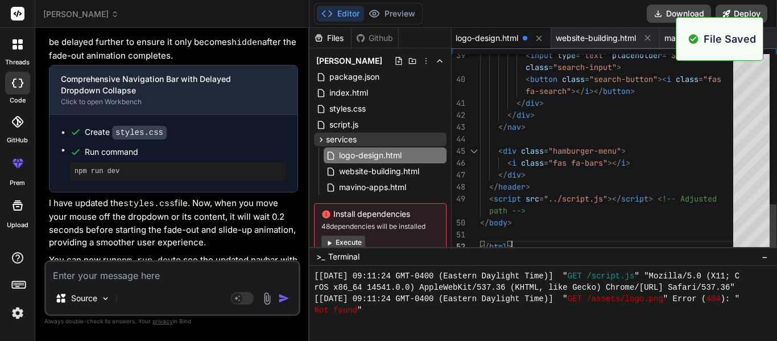
scroll to position [5270, 0]
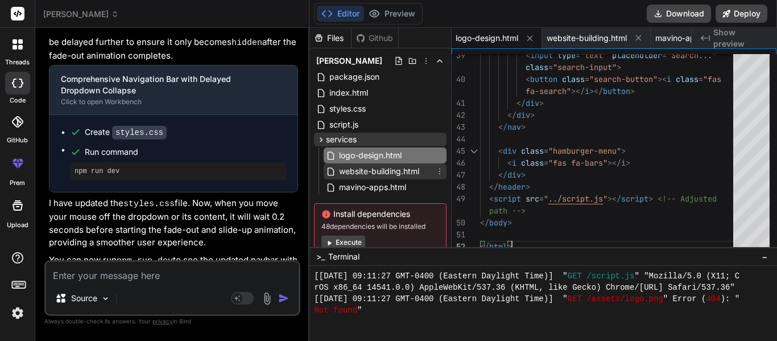
click at [402, 172] on span "website-building.html" at bounding box center [379, 171] width 83 height 14
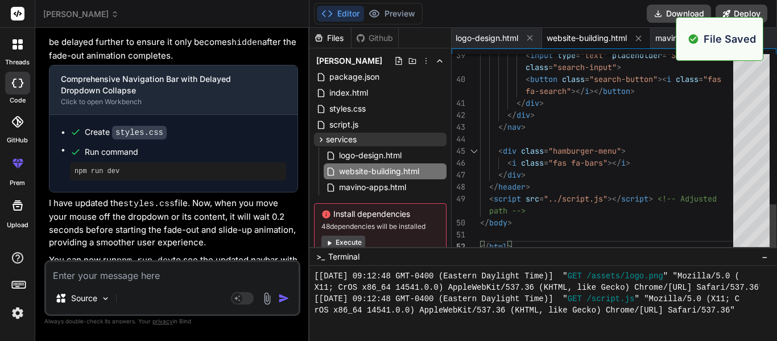
scroll to position [5395, 0]
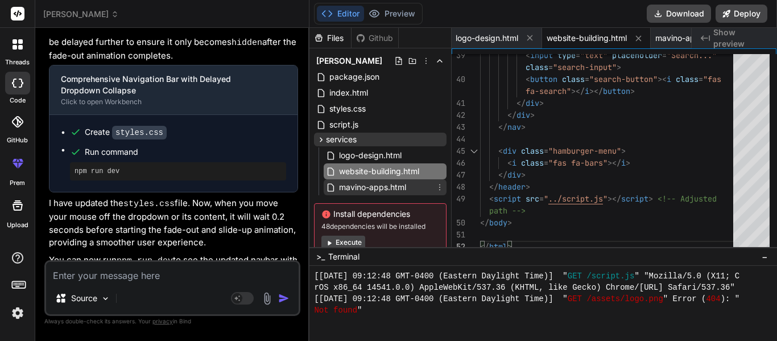
click at [378, 184] on span "mavino-apps.html" at bounding box center [372, 187] width 69 height 14
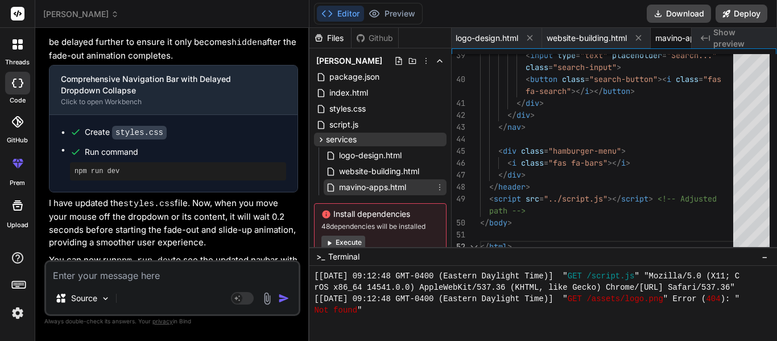
scroll to position [0, 351]
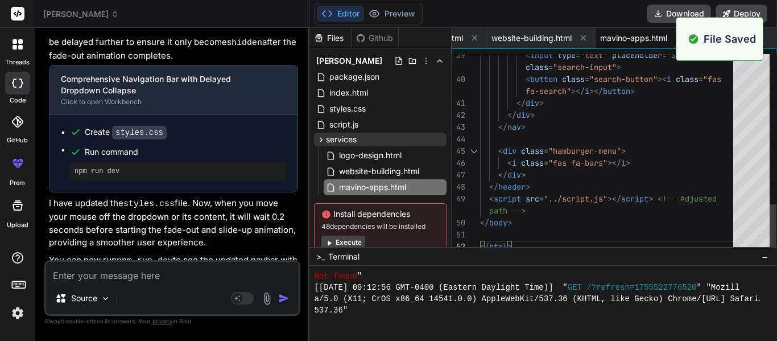
scroll to position [5521, 0]
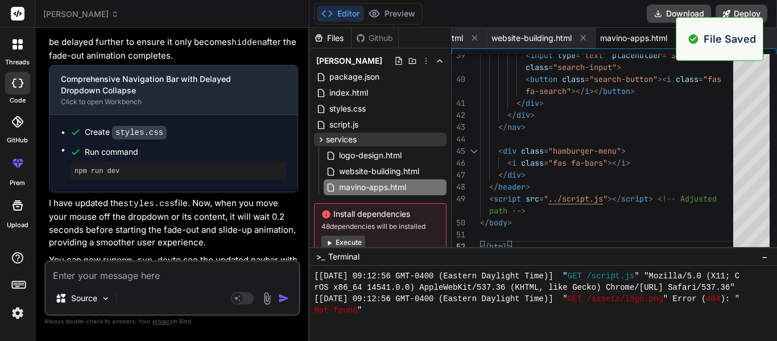
click at [135, 282] on div "Source Agent Mode. When this toggle is activated, AI automatically makes decisi…" at bounding box center [172, 288] width 256 height 56
click at [133, 276] on textarea at bounding box center [172, 272] width 253 height 20
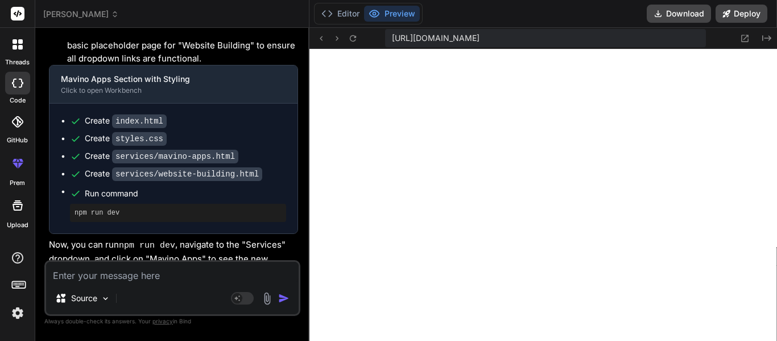
scroll to position [4830, 0]
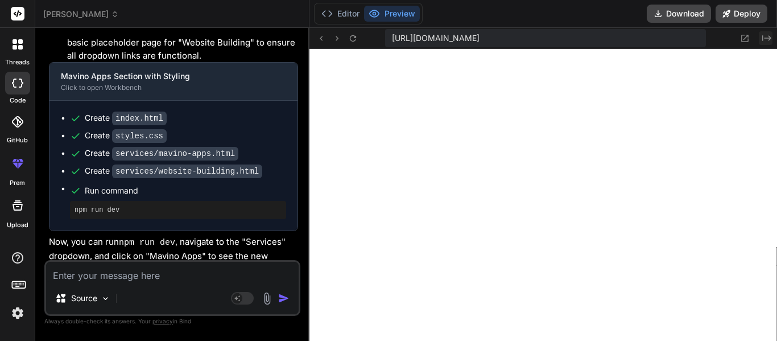
click at [766, 35] on icon "Created with Pixso." at bounding box center [767, 38] width 9 height 9
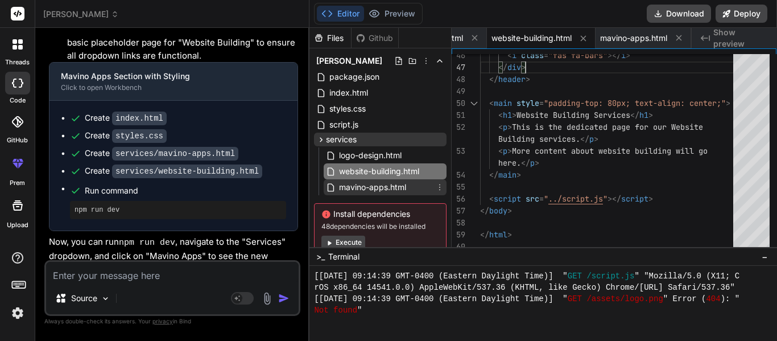
click at [377, 188] on span "mavino-apps.html" at bounding box center [372, 187] width 69 height 14
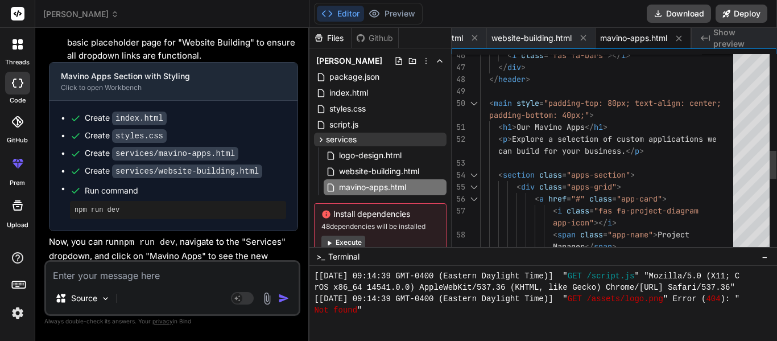
click at [611, 209] on div "< i class = "fas fa-bars" ></ i > </ div > </ header > < main style = "padding-…" at bounding box center [610, 73] width 260 height 1410
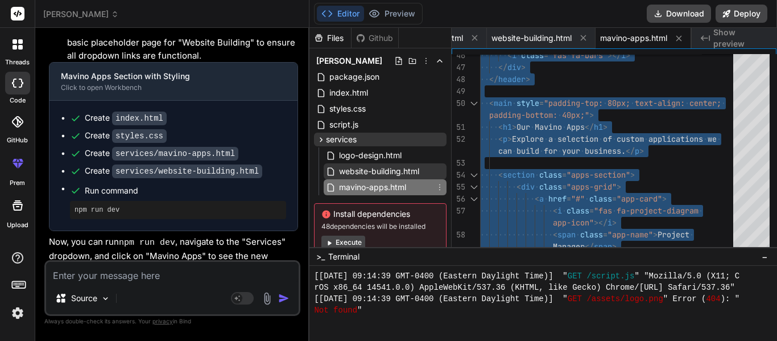
click at [386, 175] on span "website-building.html" at bounding box center [379, 171] width 83 height 14
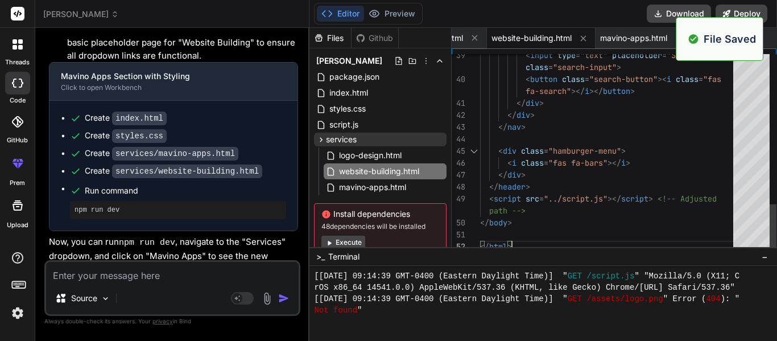
scroll to position [6238, 0]
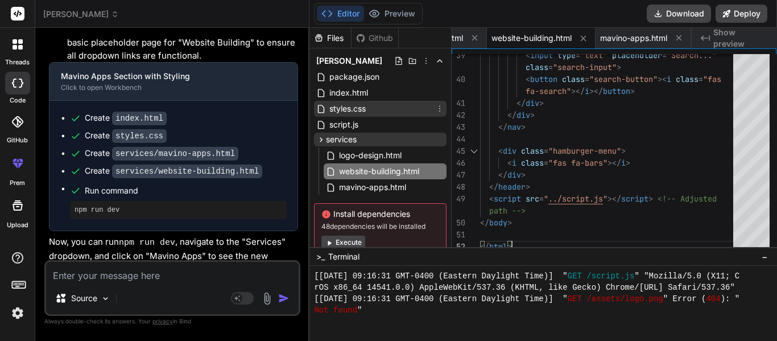
click at [373, 109] on div "styles.css" at bounding box center [380, 109] width 133 height 16
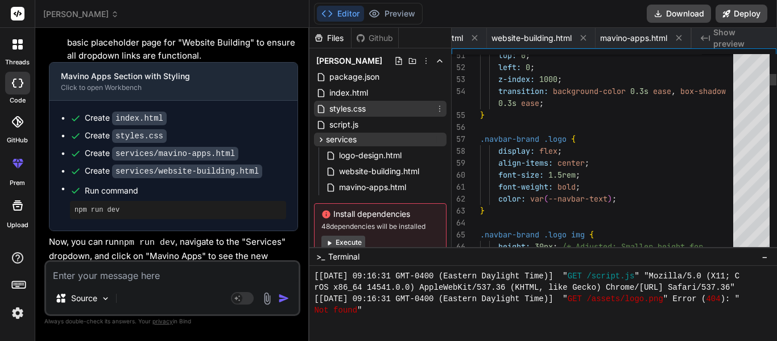
scroll to position [0, 155]
